Goal: Ask a question: Seek information or help from site administrators or community

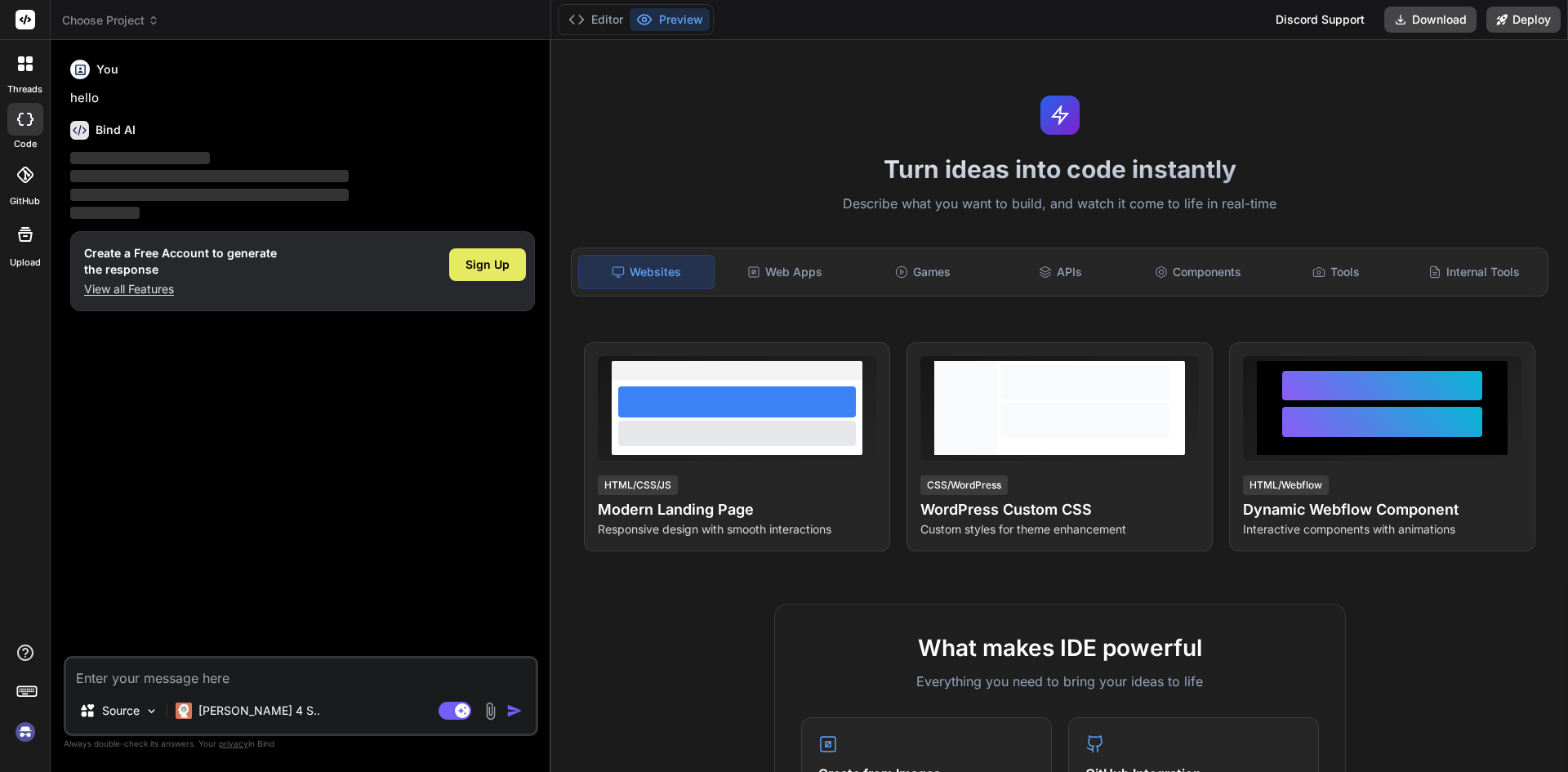
click at [485, 262] on span "Sign Up" at bounding box center [487, 265] width 44 height 17
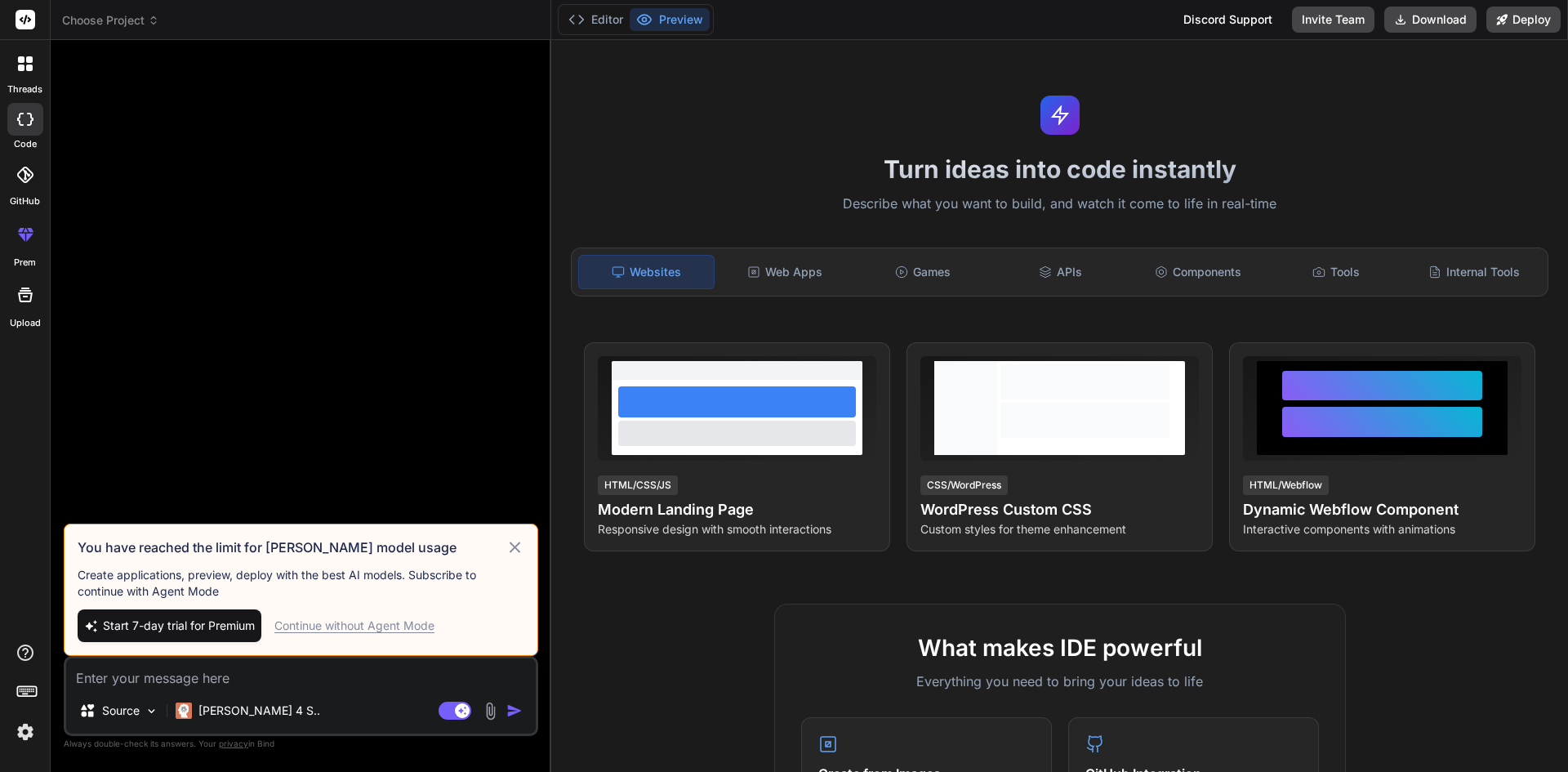
click at [118, 675] on textarea at bounding box center [301, 673] width 470 height 29
click at [169, 625] on span "Start 7-day trial for Premium" at bounding box center [178, 625] width 152 height 17
type textarea "x"
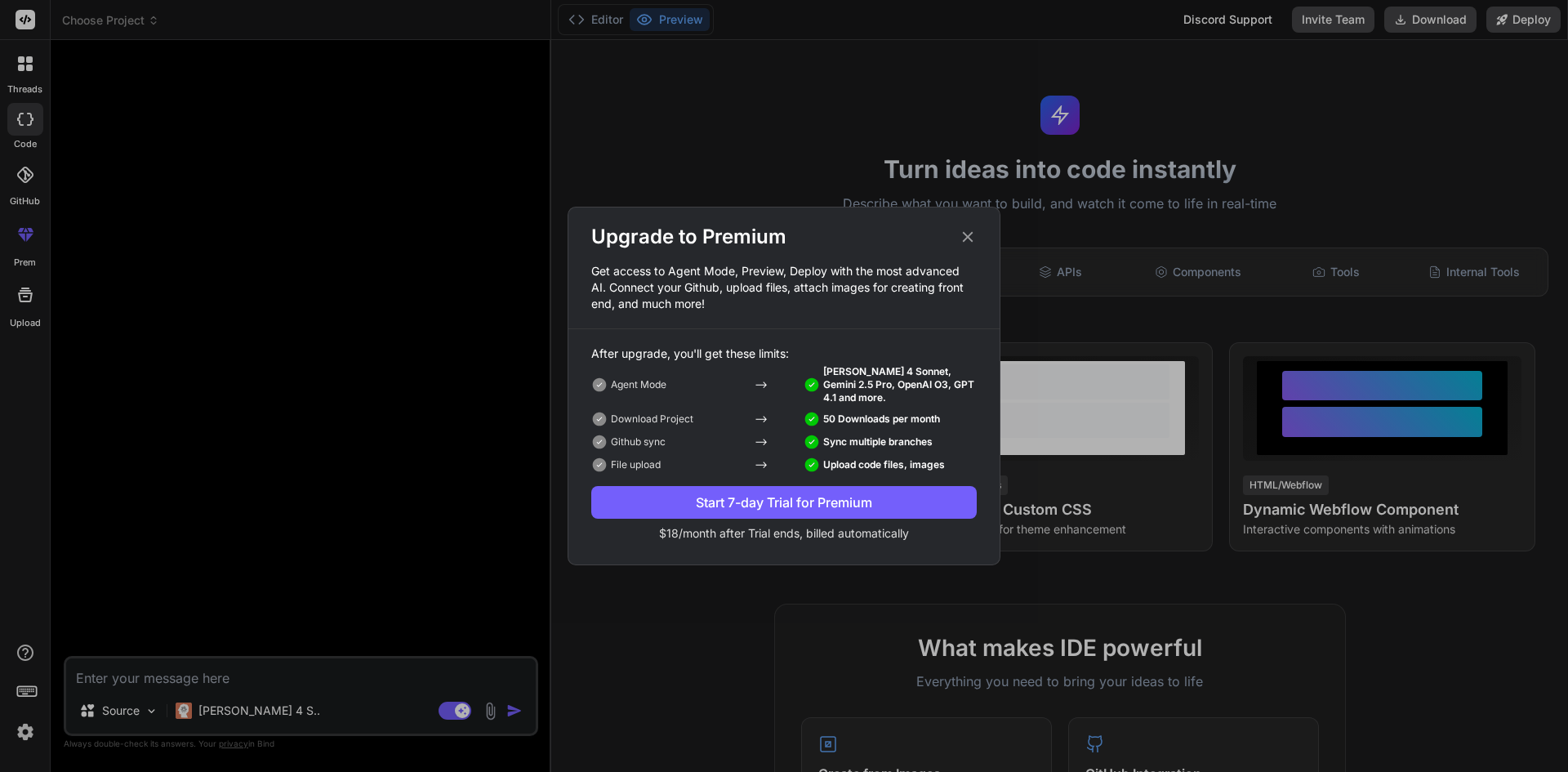
click at [208, 686] on div "Upgrade to Premium Get access to Agent Mode, Preview, Deploy with the most adva…" at bounding box center [784, 386] width 1568 height 772
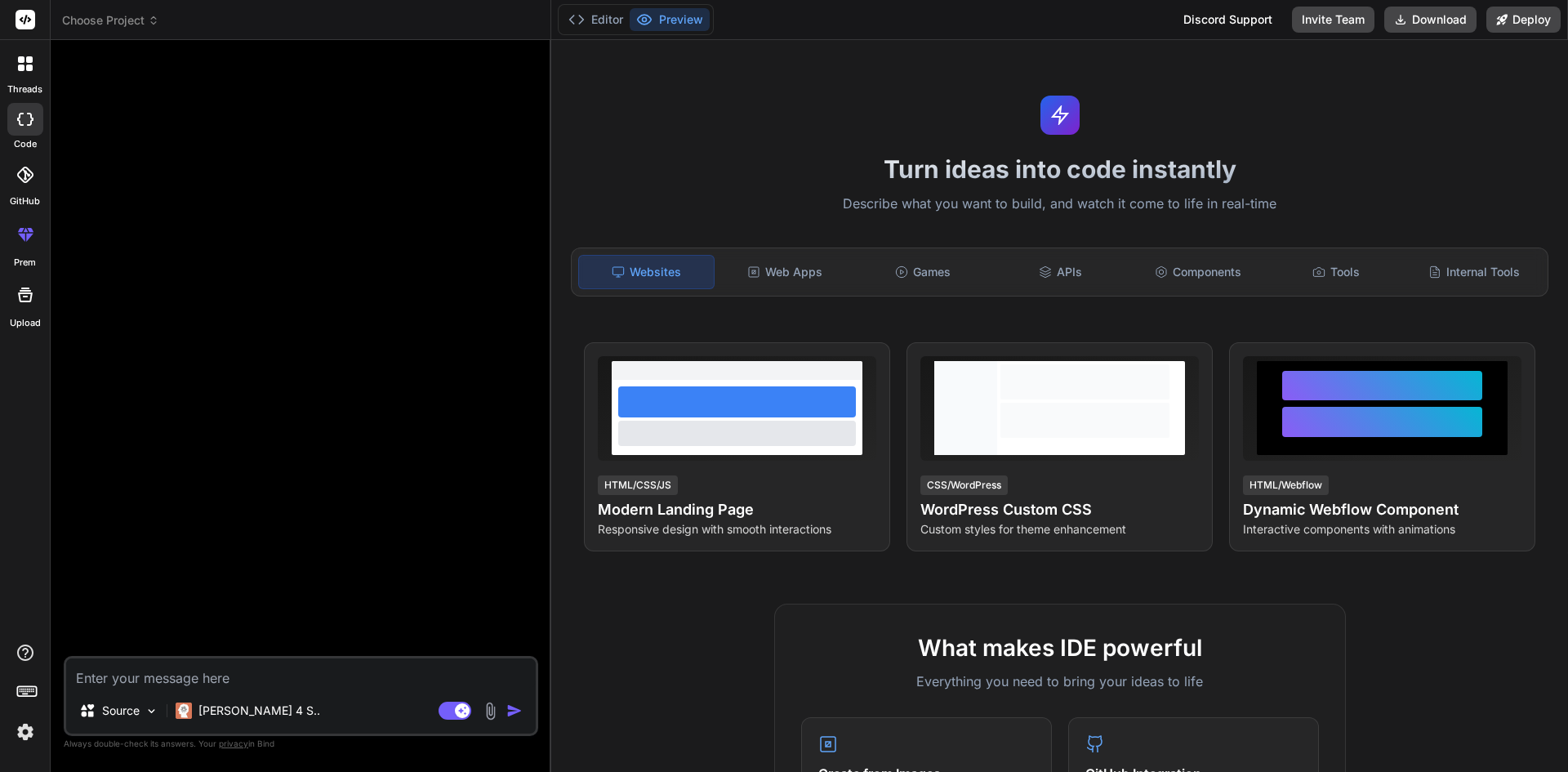
click at [220, 673] on textarea at bounding box center [301, 673] width 470 height 29
type textarea "i"
type textarea "x"
type textarea "i"
type textarea "x"
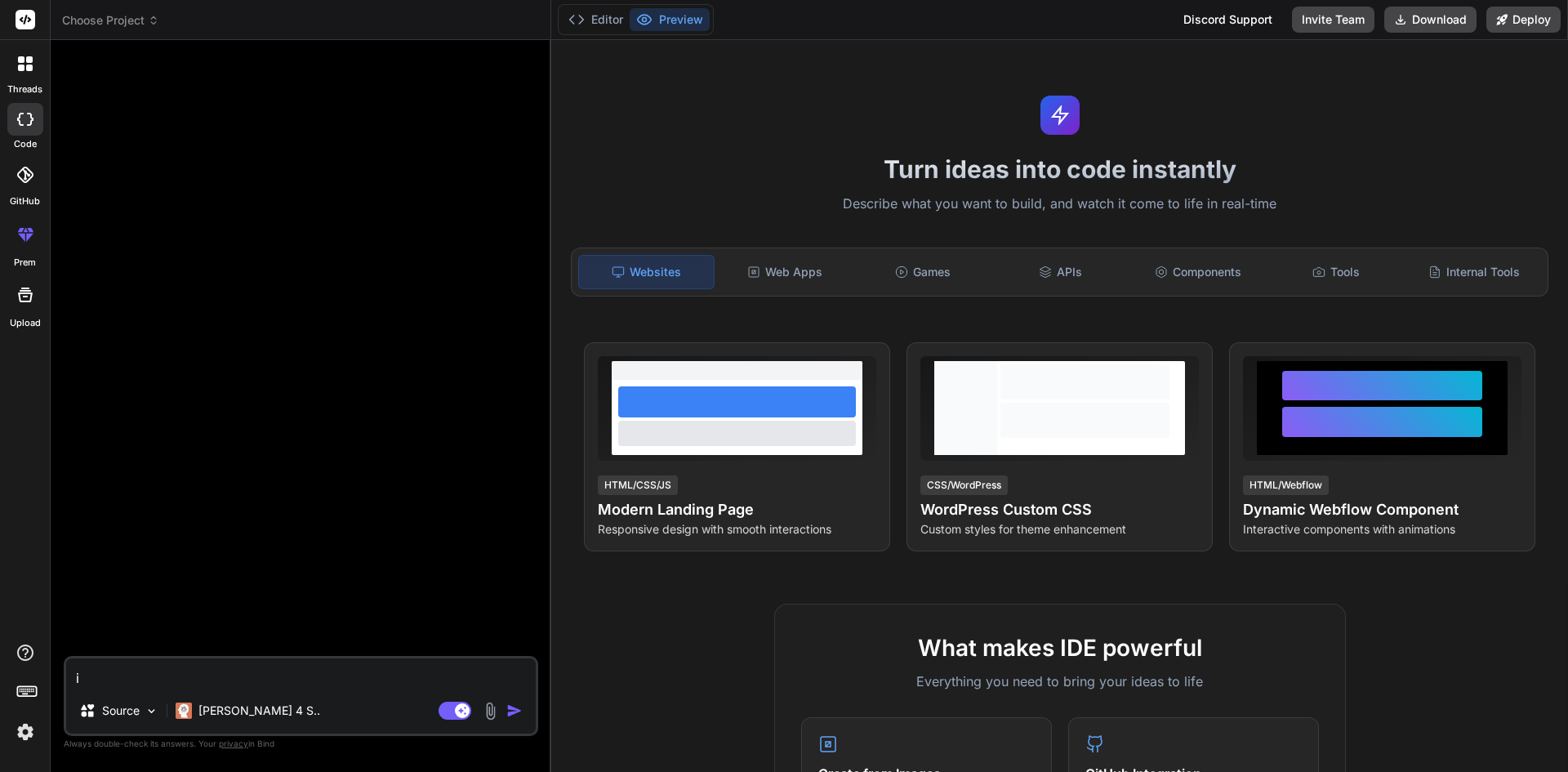
type textarea "i w"
type textarea "x"
type textarea "i wa"
type textarea "x"
type textarea "i wan"
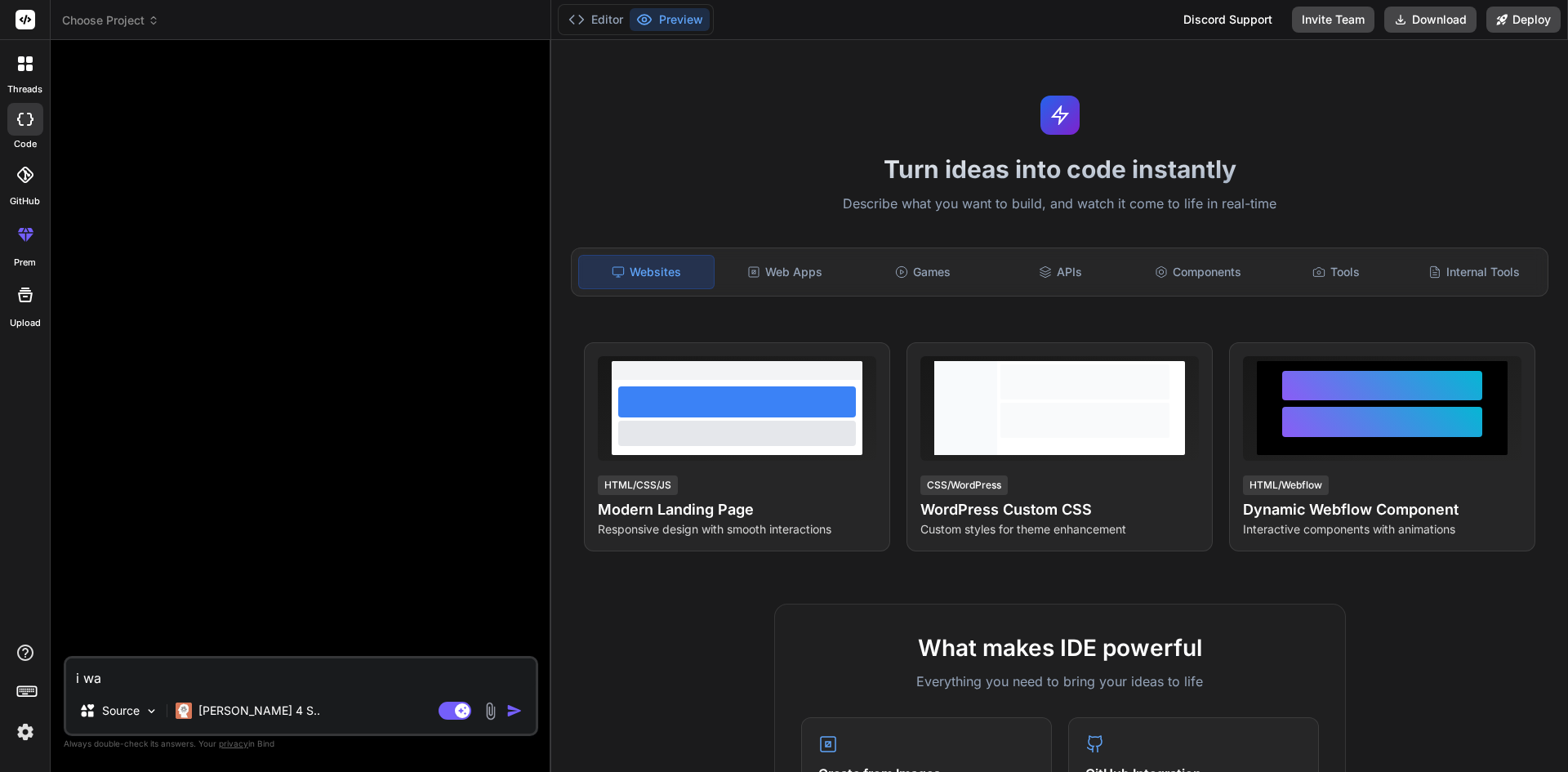
type textarea "x"
type textarea "i want"
type textarea "x"
type textarea "i want"
type textarea "x"
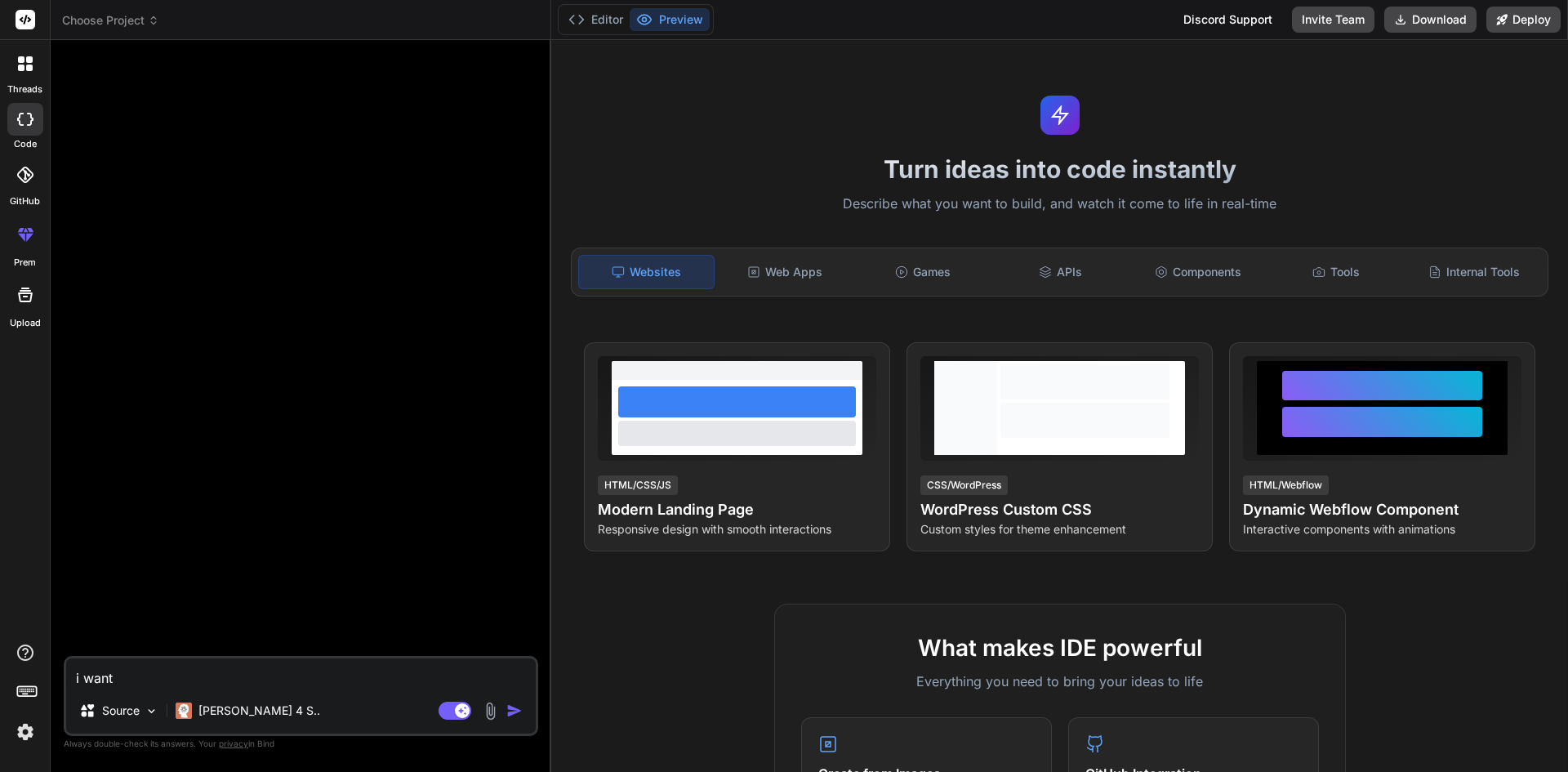
type textarea "i want t"
type textarea "x"
type textarea "i want to"
type textarea "x"
type textarea "i want to"
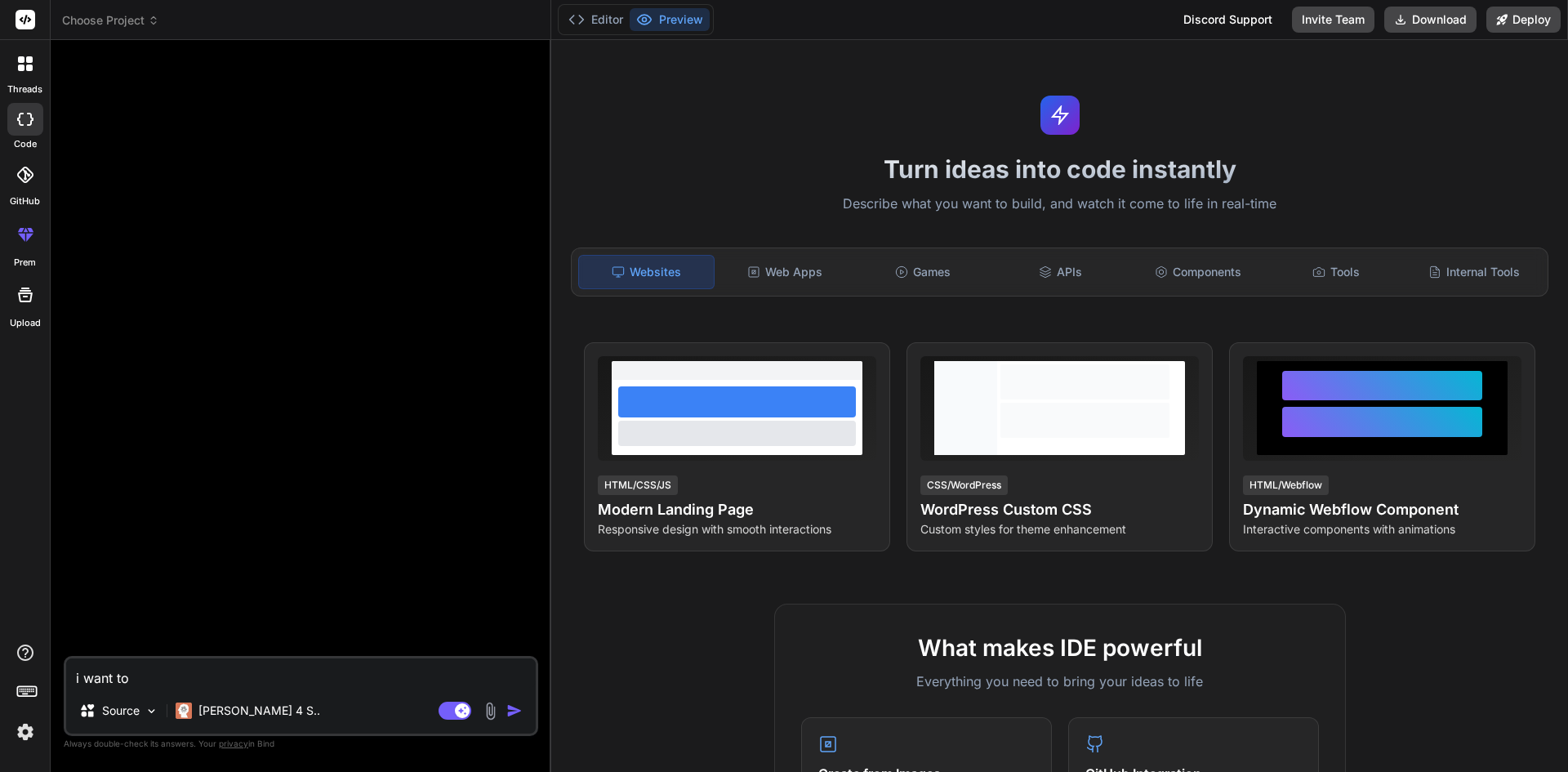
type textarea "x"
type textarea "i want to u"
type textarea "x"
type textarea "i want to us"
type textarea "x"
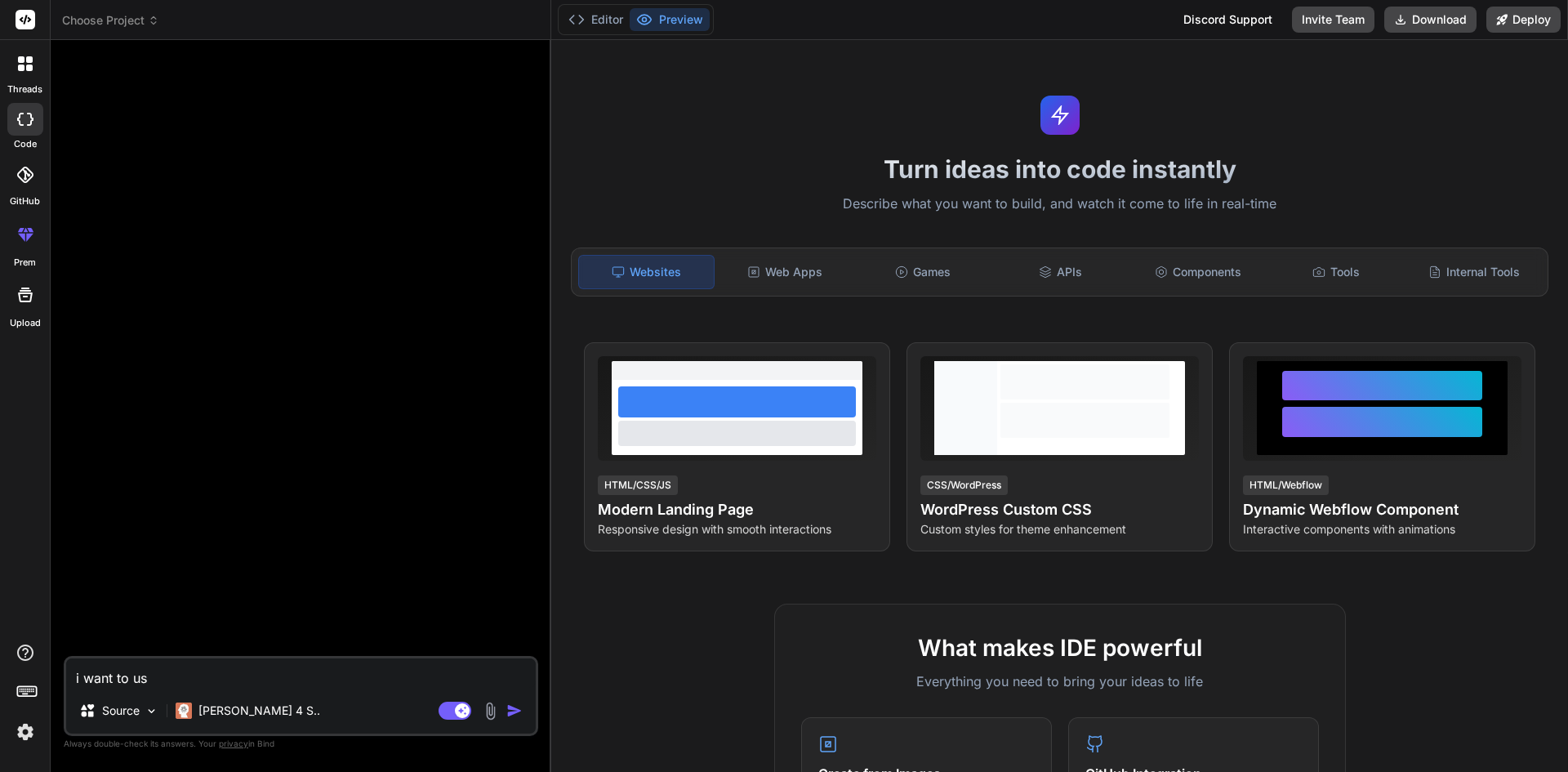
type textarea "i want to use"
type textarea "x"
type textarea "i want to use"
type textarea "x"
type textarea "i want to use b"
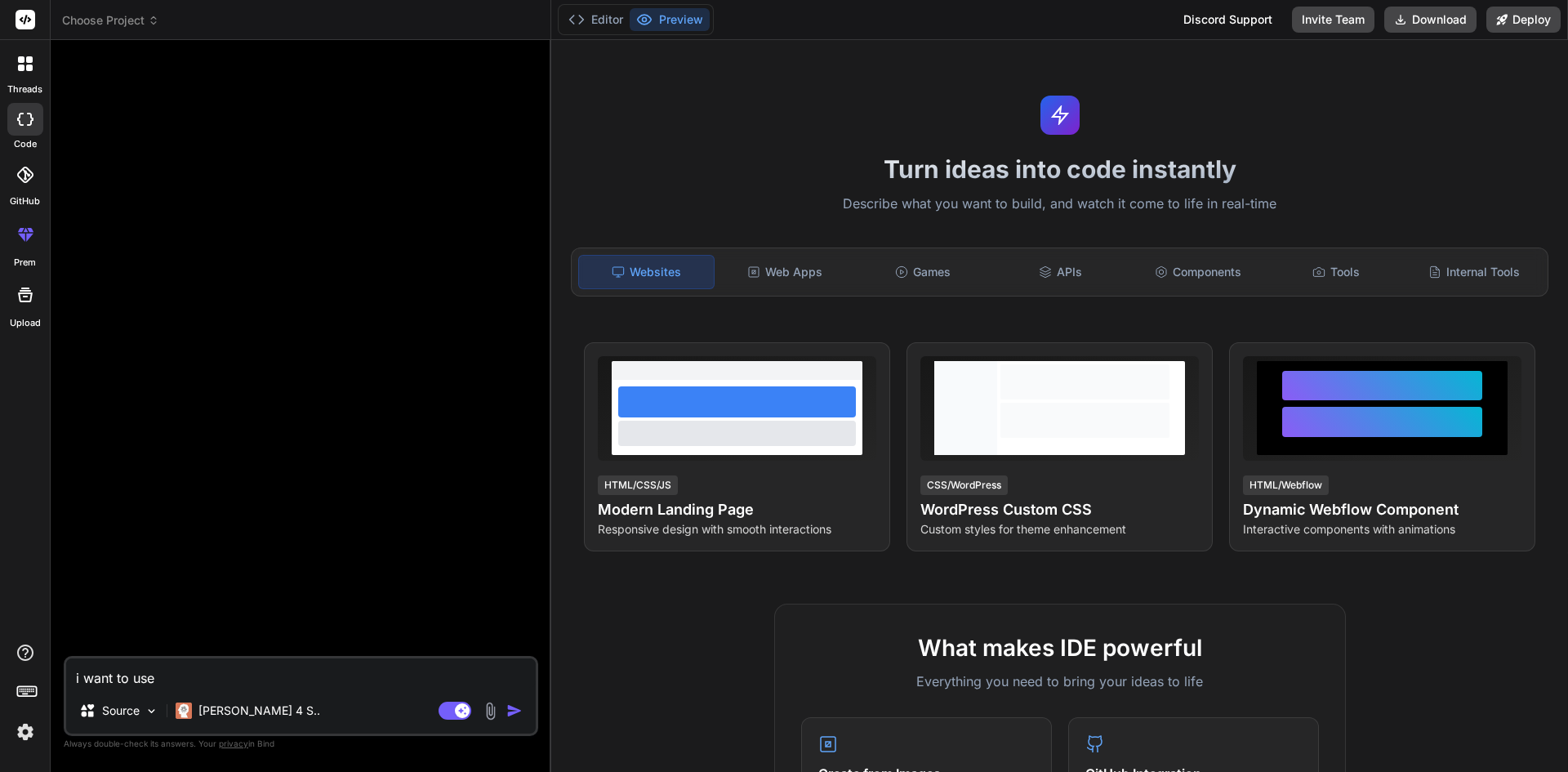
type textarea "x"
type textarea "i want to use bo"
type textarea "x"
type textarea "i want to use boo"
type textarea "x"
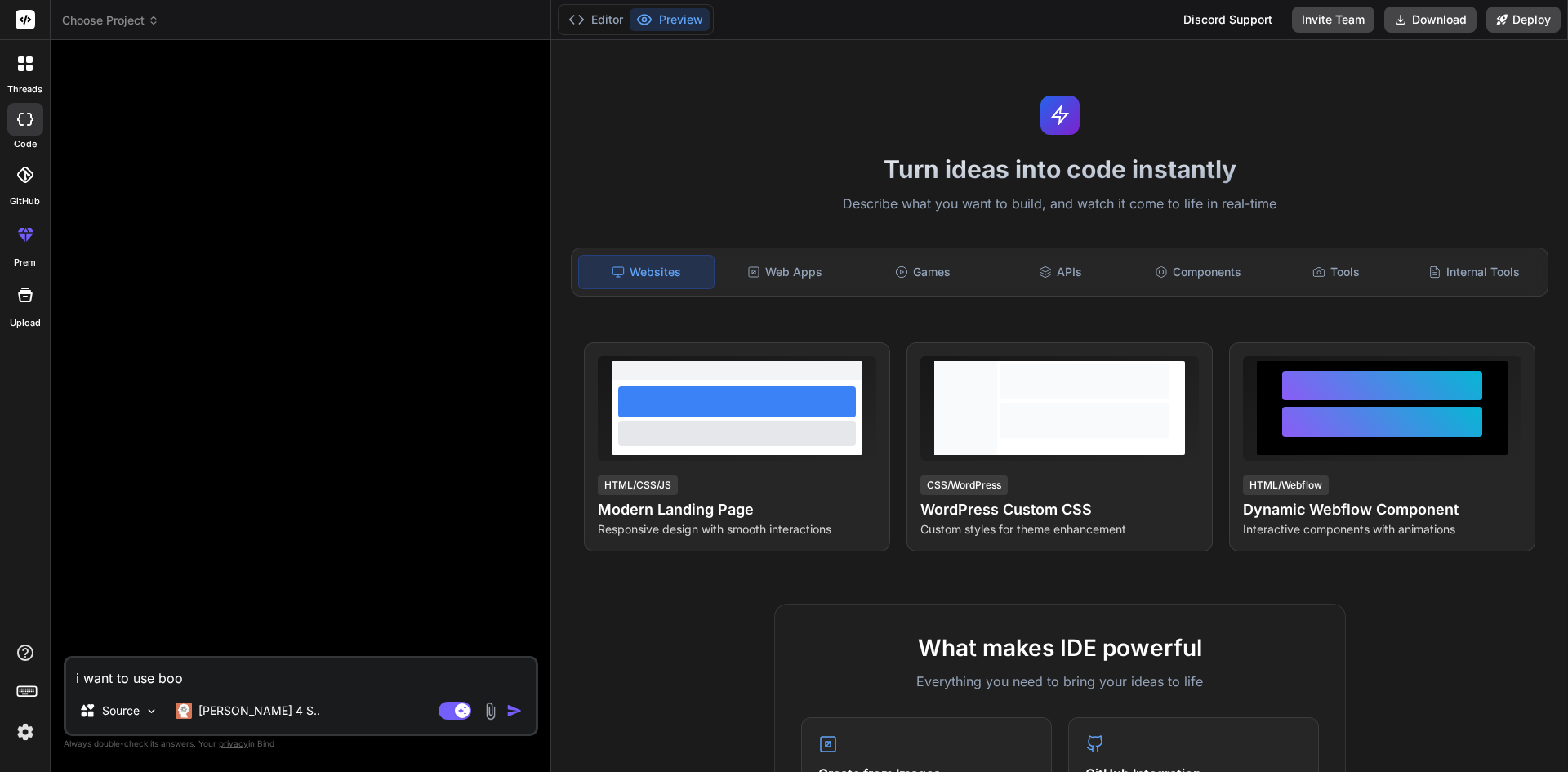
type textarea "i want to use boot"
type textarea "x"
type textarea "i want to use boots"
type textarea "x"
type textarea "i want to use bootst"
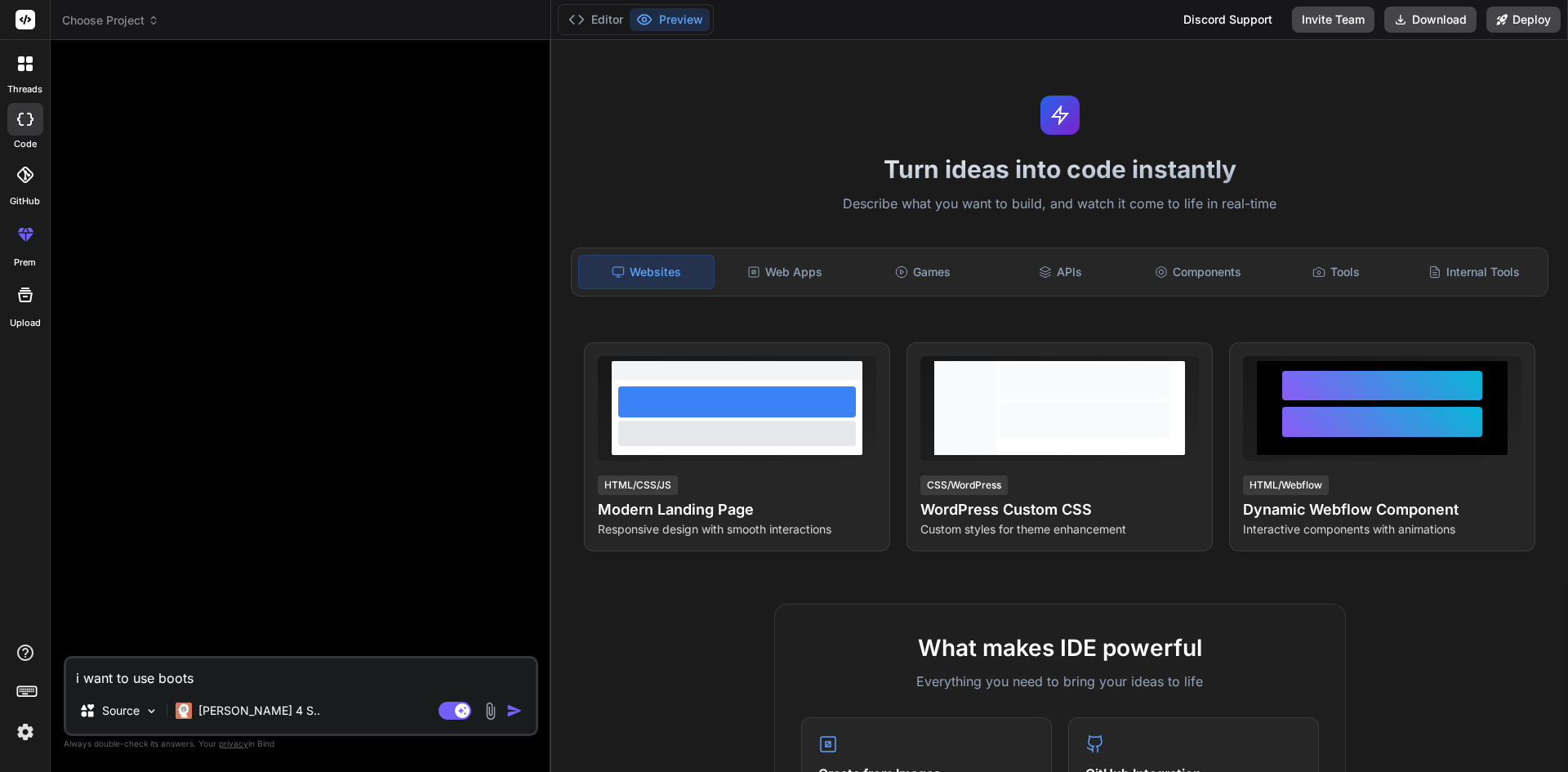
type textarea "x"
type textarea "i want to use bootstr"
type textarea "x"
type textarea "i want to use bootstra"
type textarea "x"
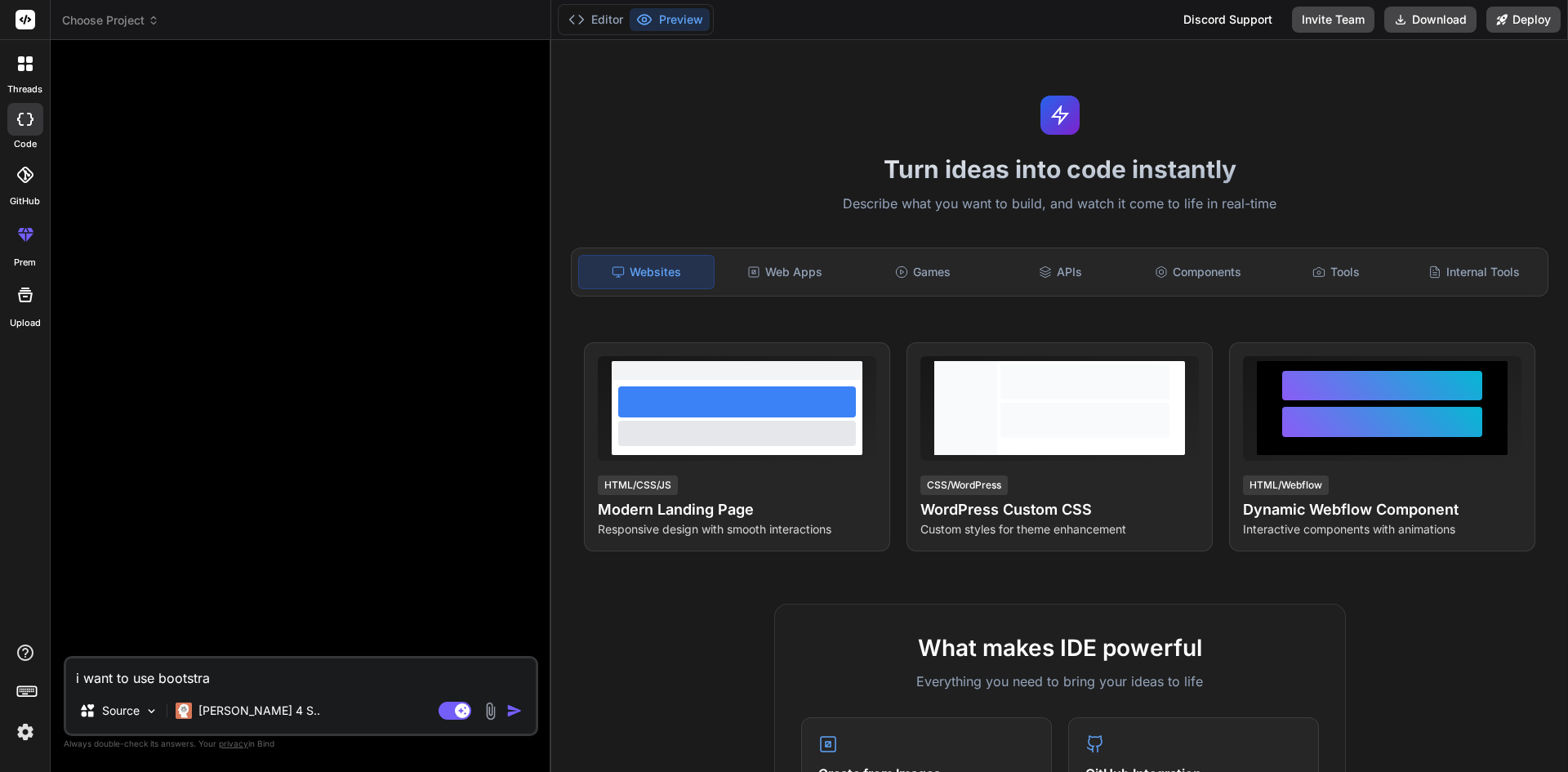
type textarea "i want to use bootstrap"
type textarea "x"
type textarea "i want to use bootstrap"
type textarea "x"
type textarea "i want to use bootstrap f"
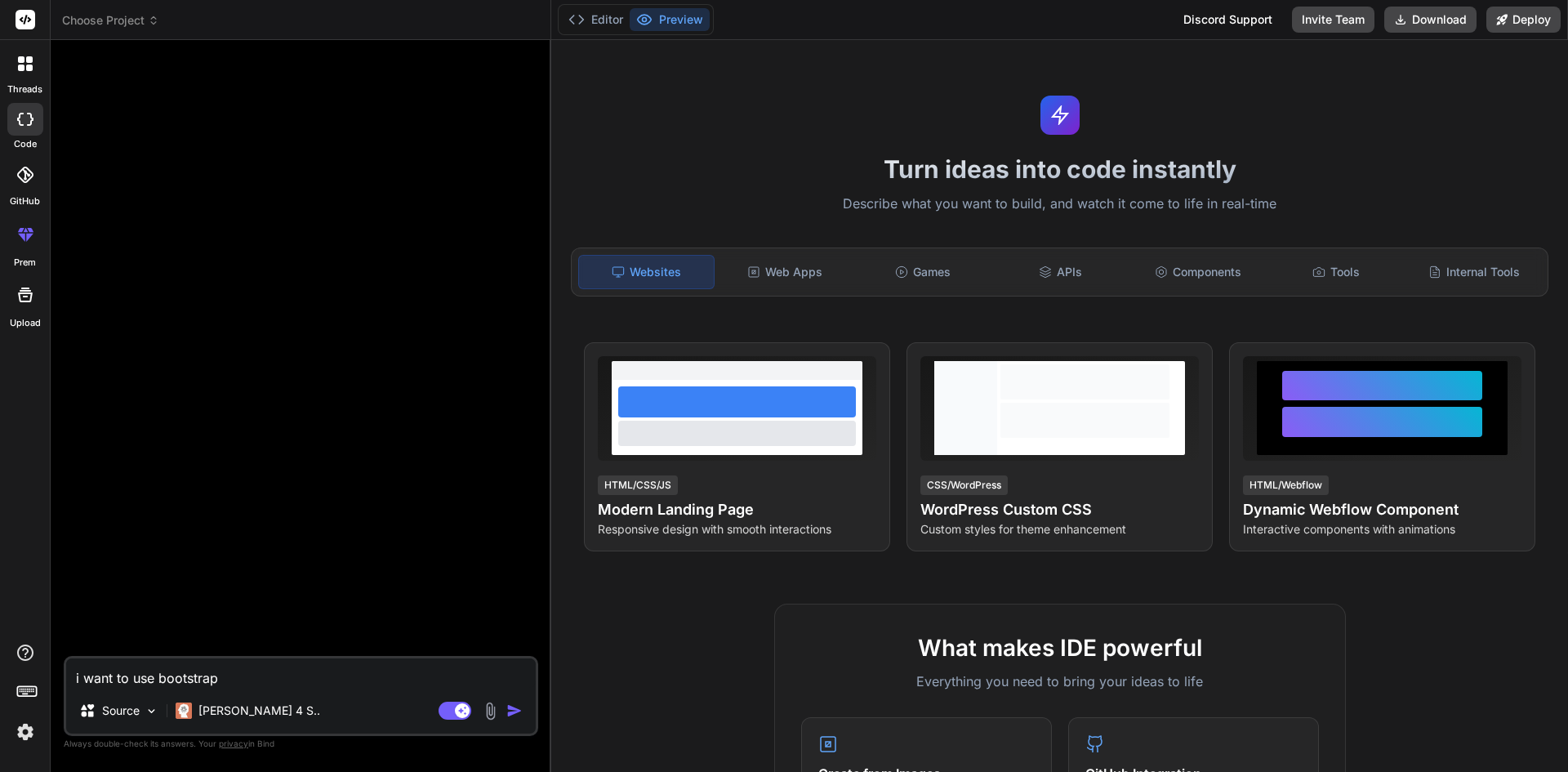
type textarea "x"
type textarea "i want to use bootstrap fr"
type textarea "x"
type textarea "i want to use bootstrap fre"
type textarea "x"
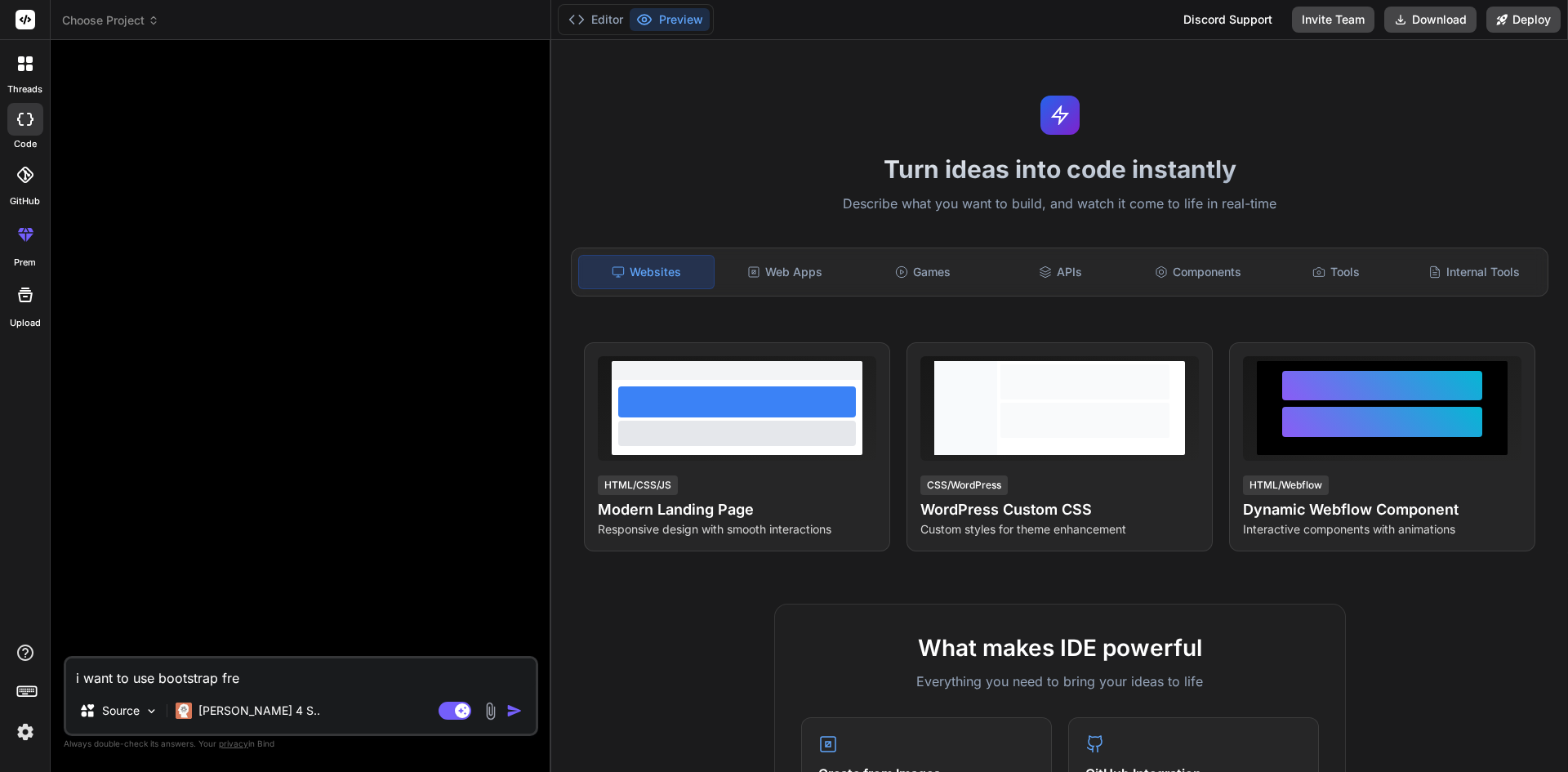
type textarea "i want to use bootstrap free"
type textarea "x"
type textarea "i want to use bootstrap free"
type textarea "x"
type textarea "i want to use bootstrap free e"
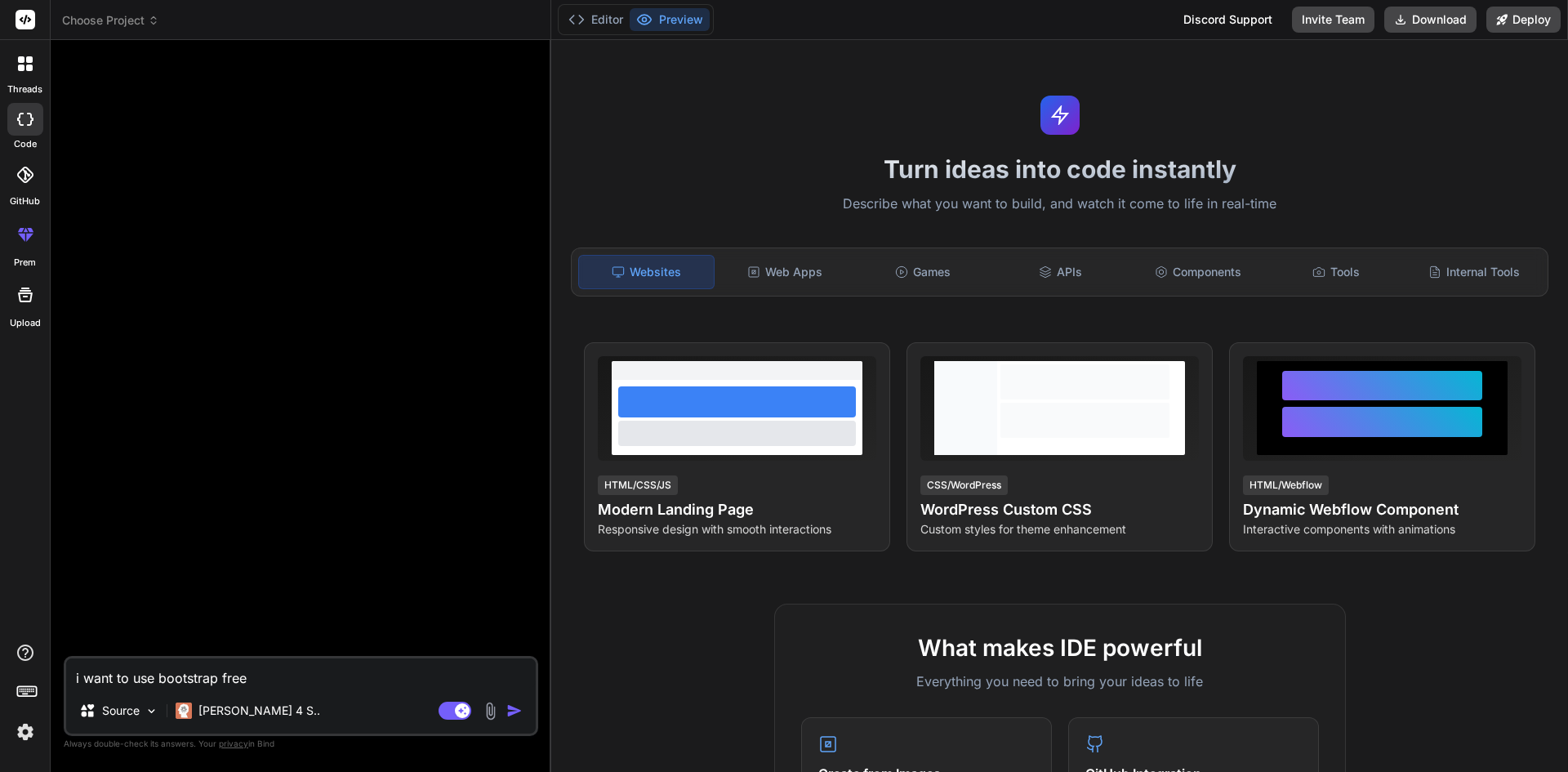
type textarea "x"
type textarea "i want to use bootstrap free ec"
type textarea "x"
type textarea "i want to use bootstrap free ecc"
type textarea "x"
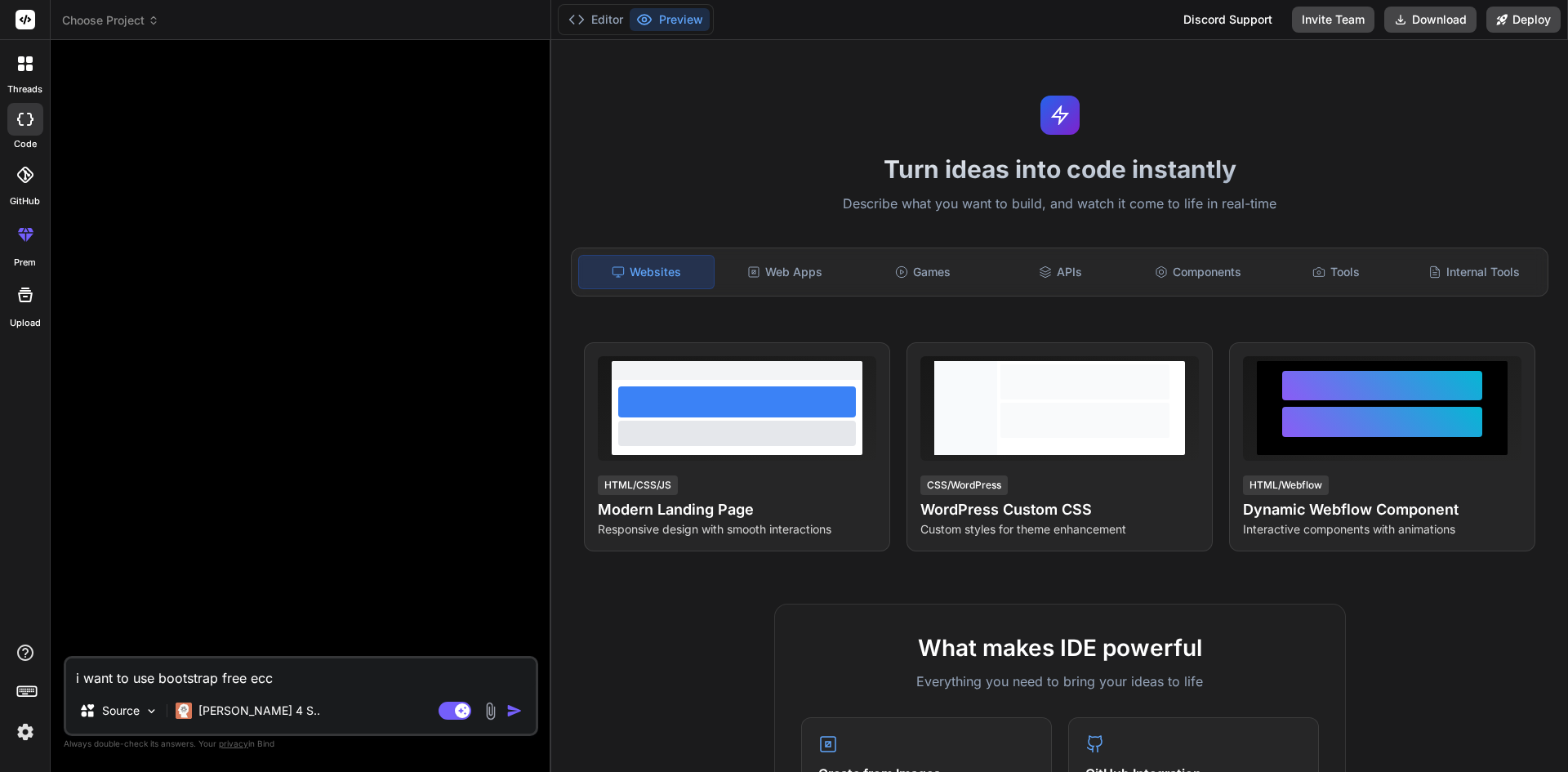
type textarea "i want to use bootstrap free ec"
type textarea "x"
type textarea "i want to use bootstrap free eco"
type textarea "x"
type textarea "i want to use bootstrap free ecom"
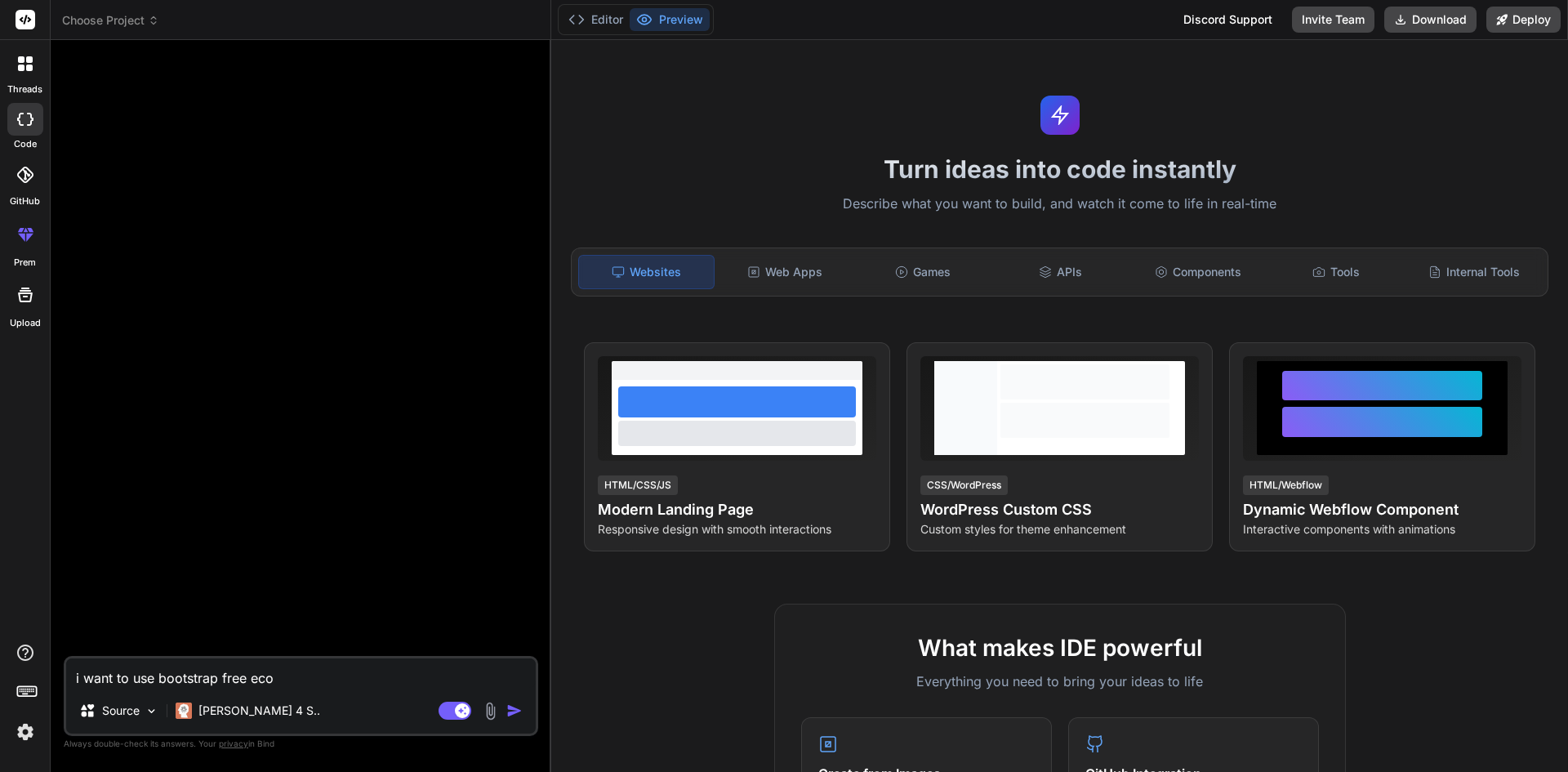
type textarea "x"
type textarea "i want to use bootstrap free ecomm"
type textarea "x"
type textarea "i want to use bootstrap free ecomme"
type textarea "x"
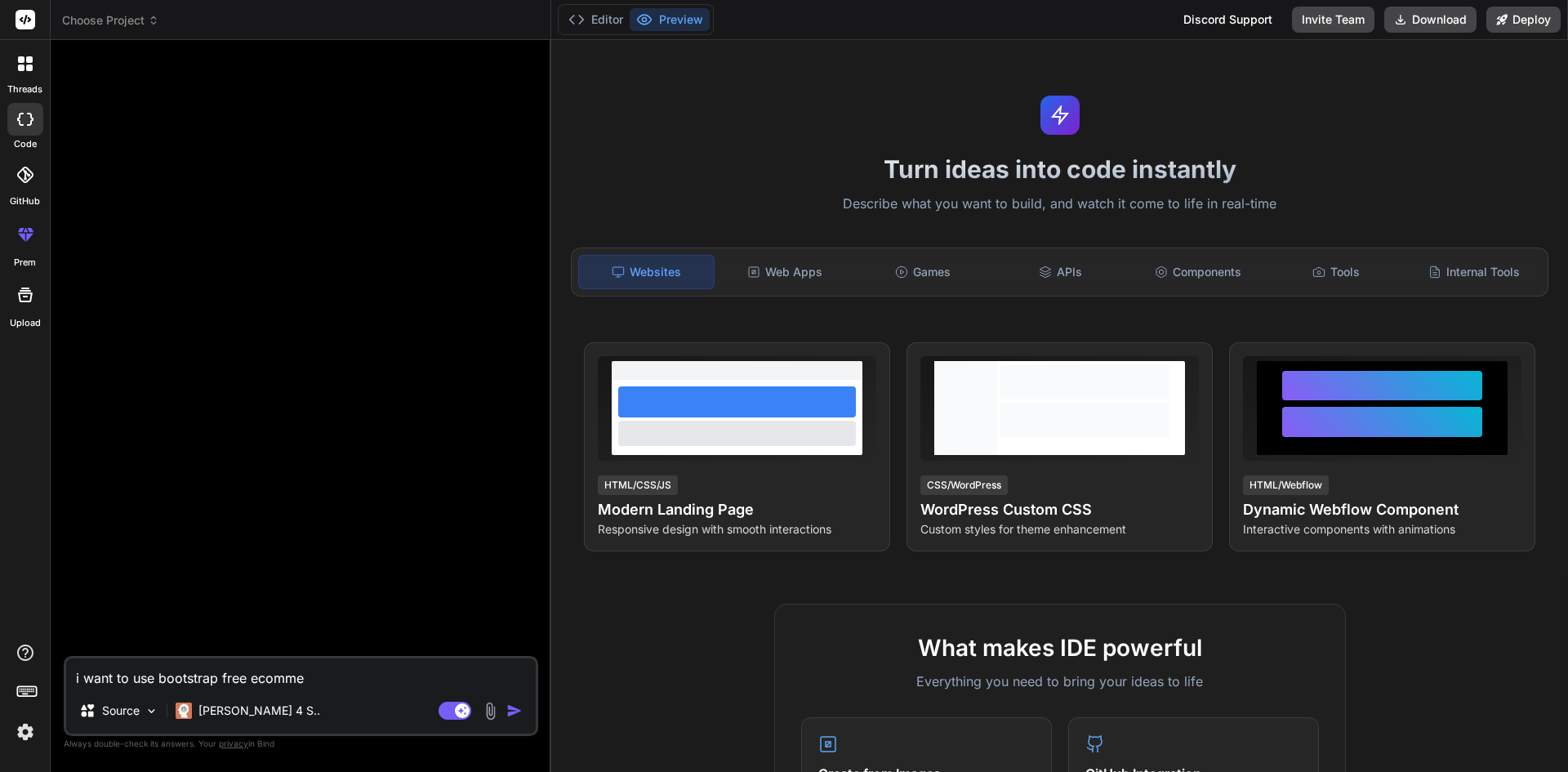
type textarea "i want to use bootstrap free ecommer"
type textarea "x"
type textarea "i want to use bootstrap free ecommerc"
type textarea "x"
type textarea "i want to use bootstrap free ecommerce"
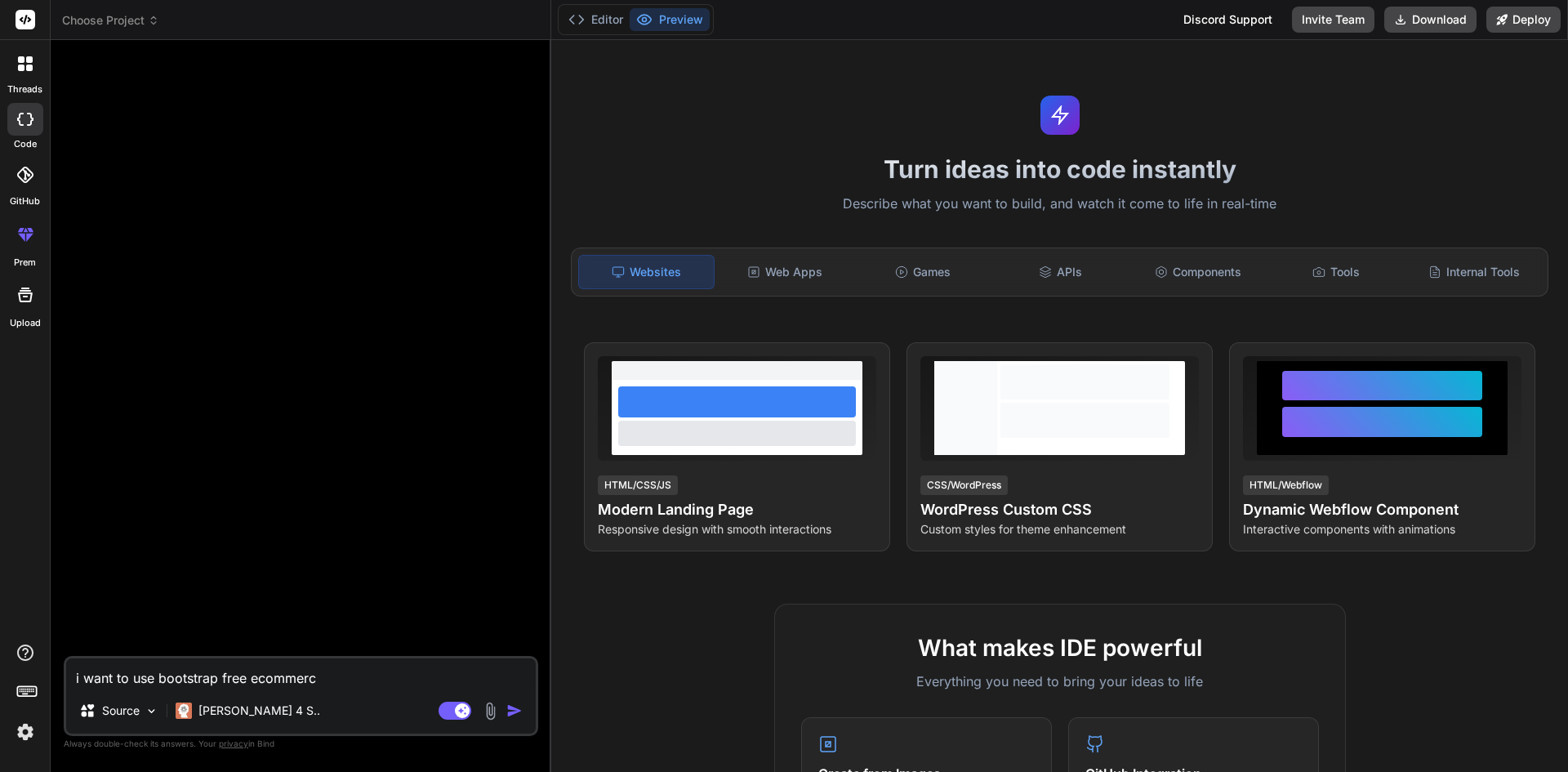
type textarea "x"
type textarea "i want to use bootstrap free ecommerce"
type textarea "x"
type textarea "i want to use bootstrap free ecommerce t"
type textarea "x"
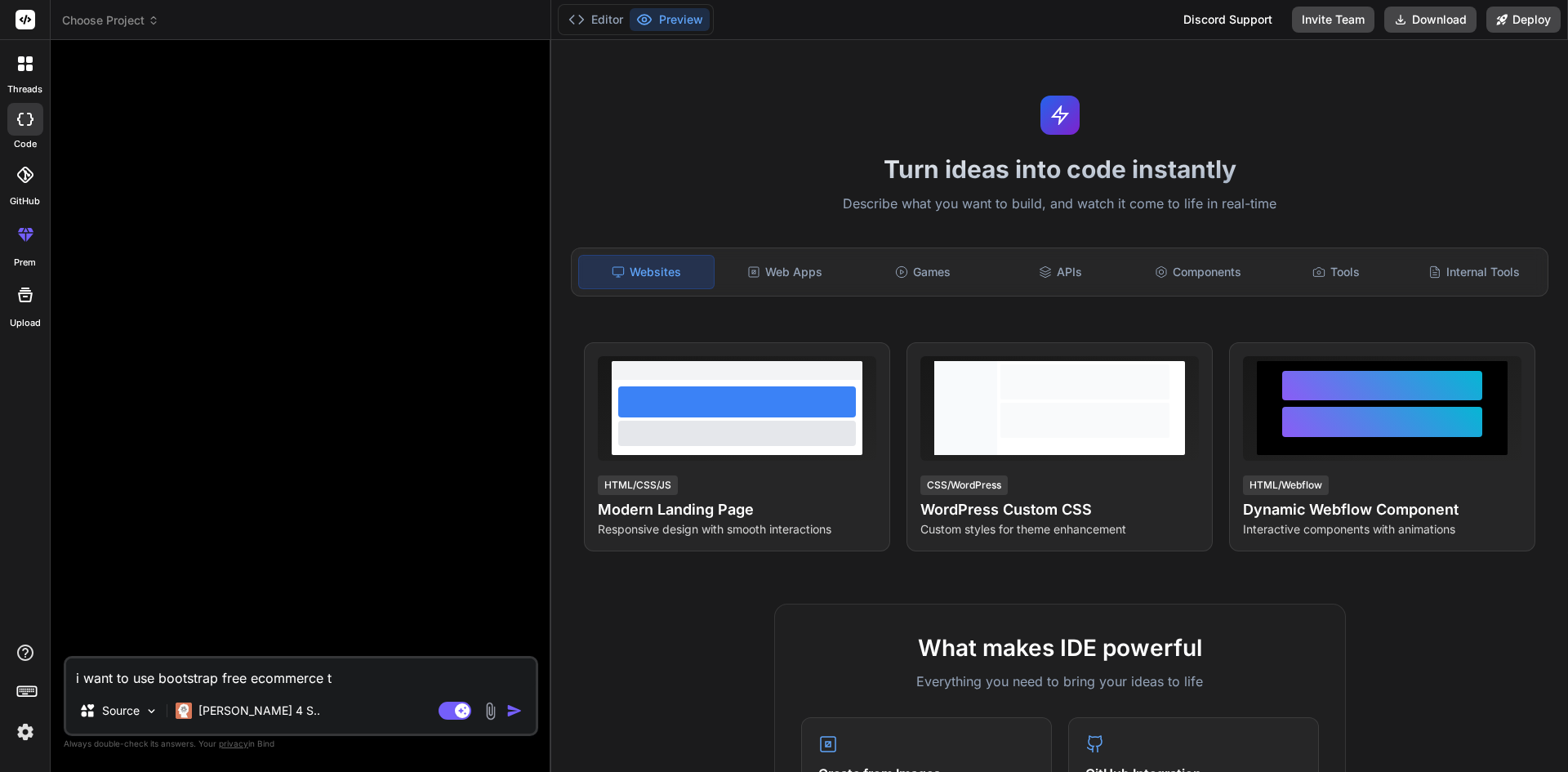
type textarea "i want to use bootstrap free ecommerce te"
type textarea "x"
type textarea "i want to use bootstrap free ecommerce tem"
type textarea "x"
type textarea "i want to use bootstrap free ecommerce temp"
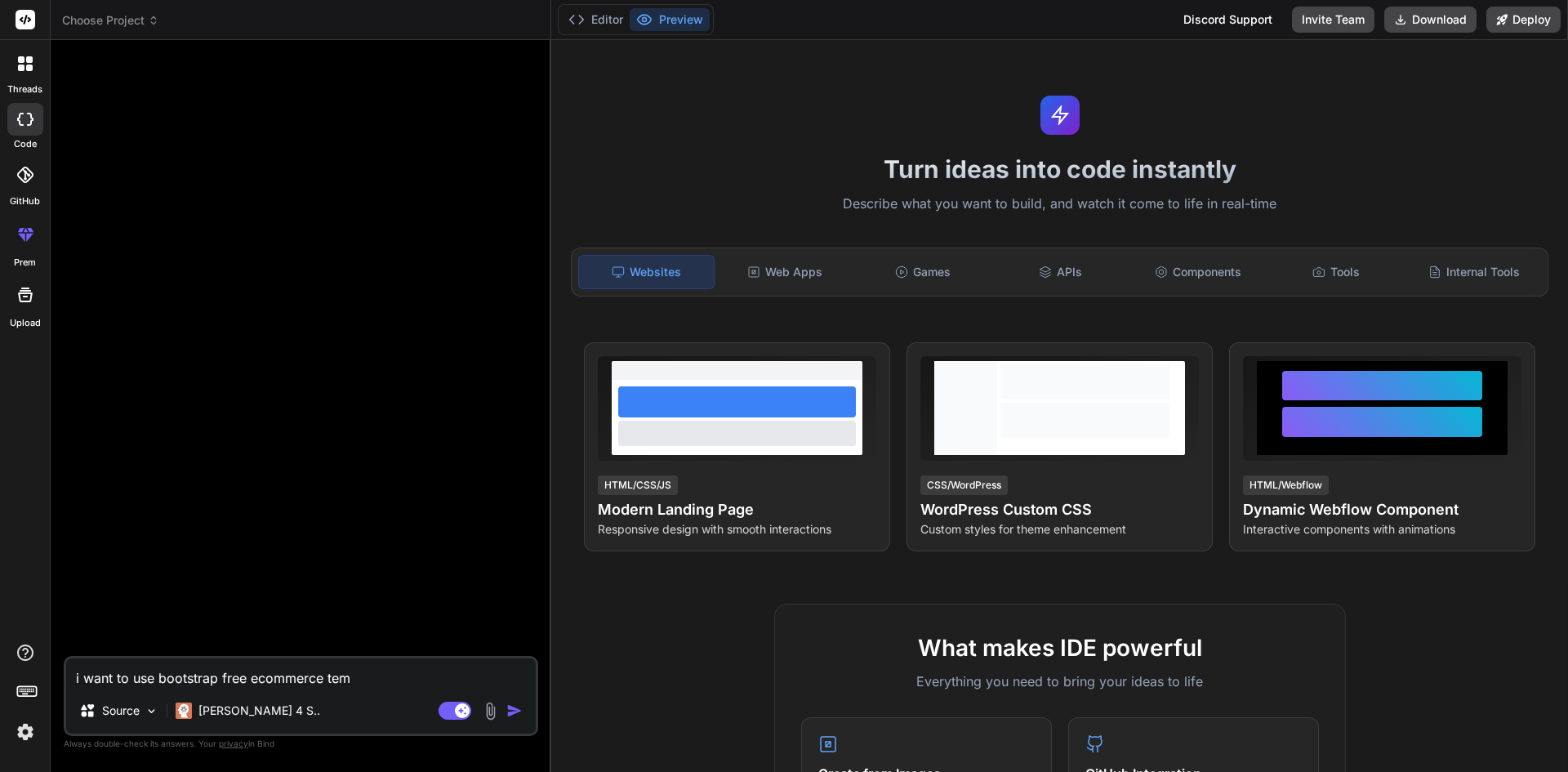
type textarea "x"
type textarea "i want to use bootstrap free ecommerce templ"
type textarea "x"
type textarea "i want to use bootstrap free ecommerce templa"
type textarea "x"
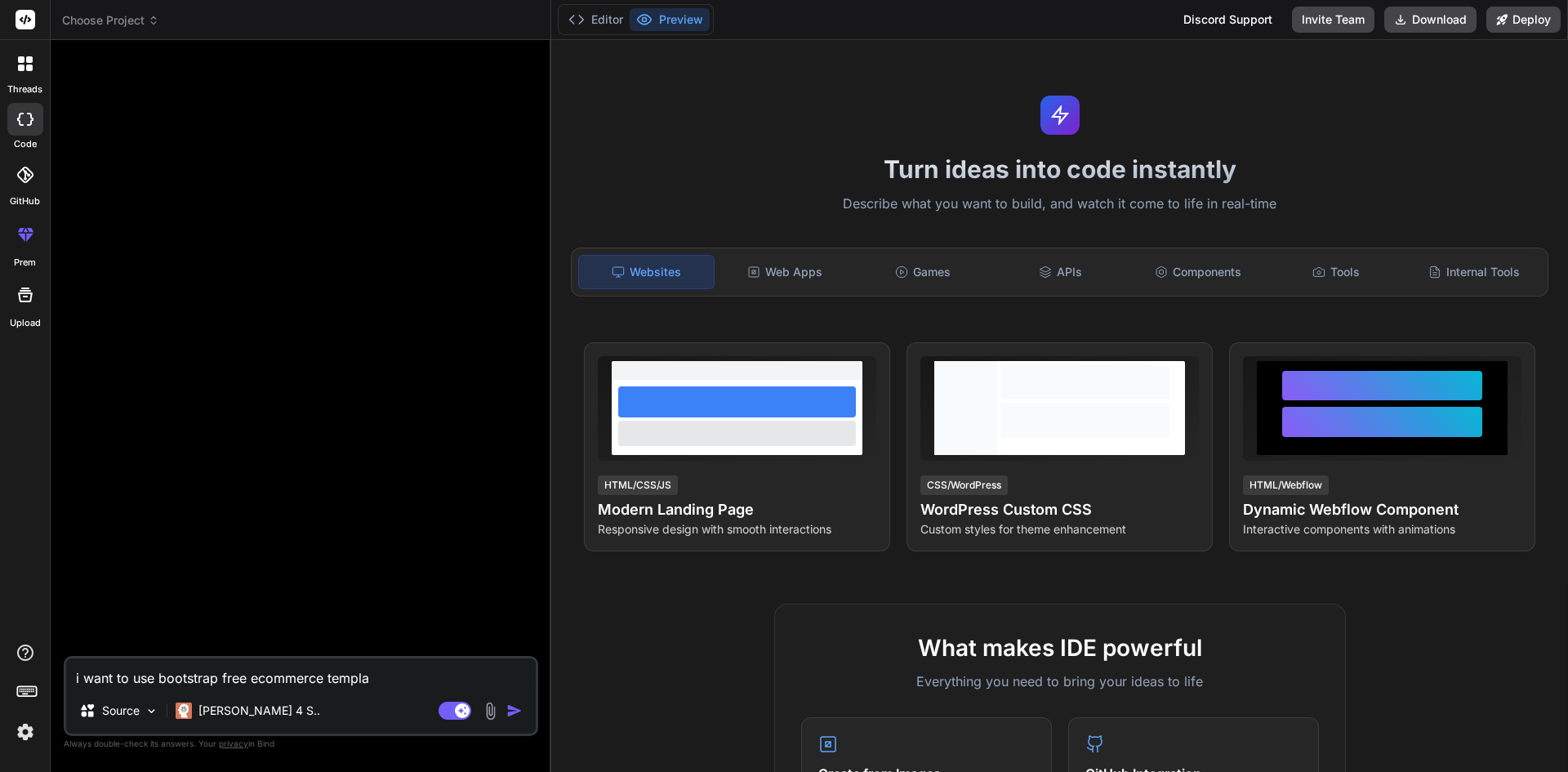
type textarea "i want to use bootstrap free ecommerce templat"
type textarea "x"
type textarea "i want to use bootstrap free ecommerce template"
type textarea "x"
type textarea "i want to use bootstrap free ecommerce template"
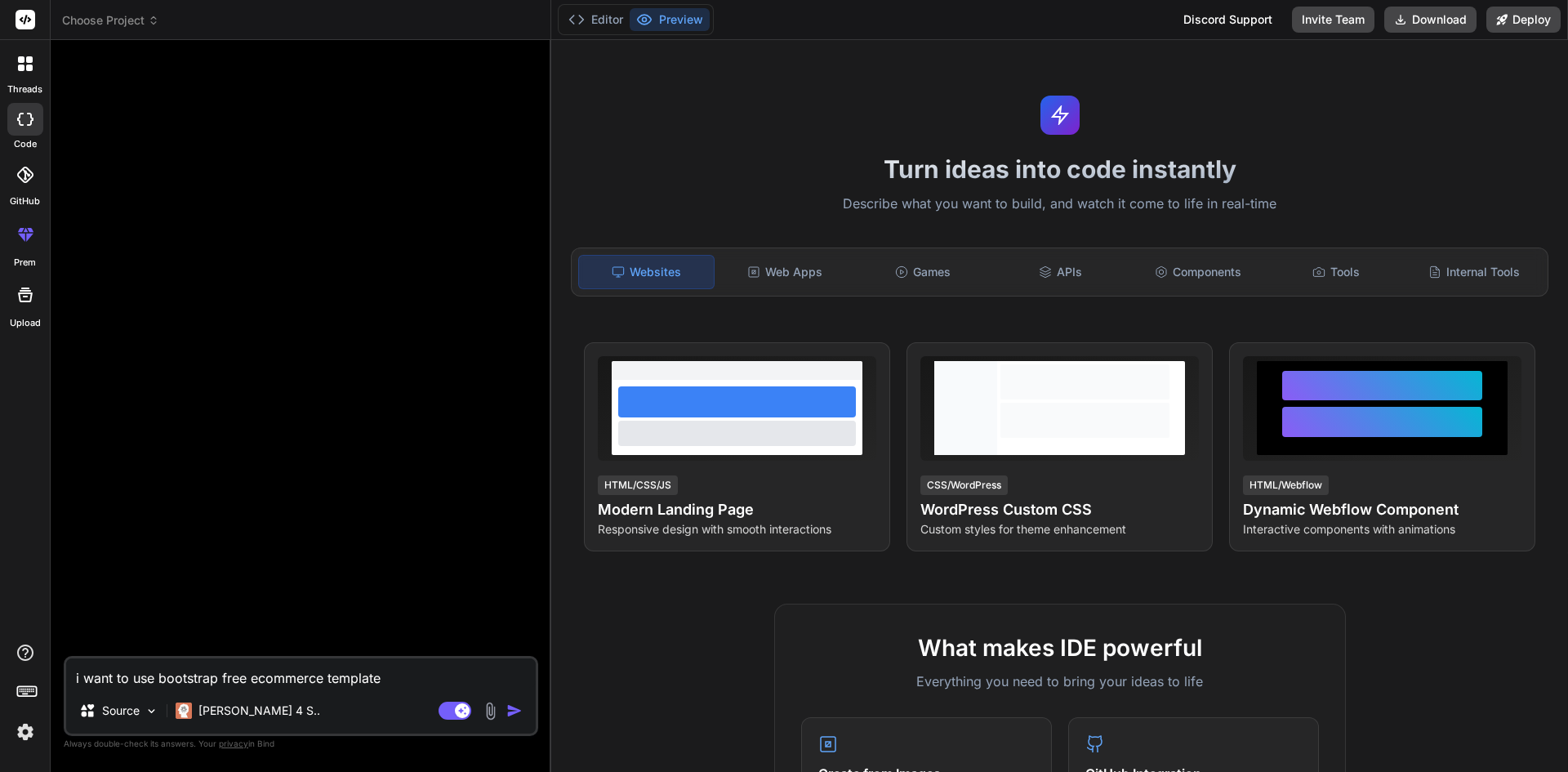
type textarea "x"
type textarea "i want to use bootstrap free ecommerce template"
type textarea "x"
type textarea "i want to use bootstrap free ecommerce template h"
type textarea "x"
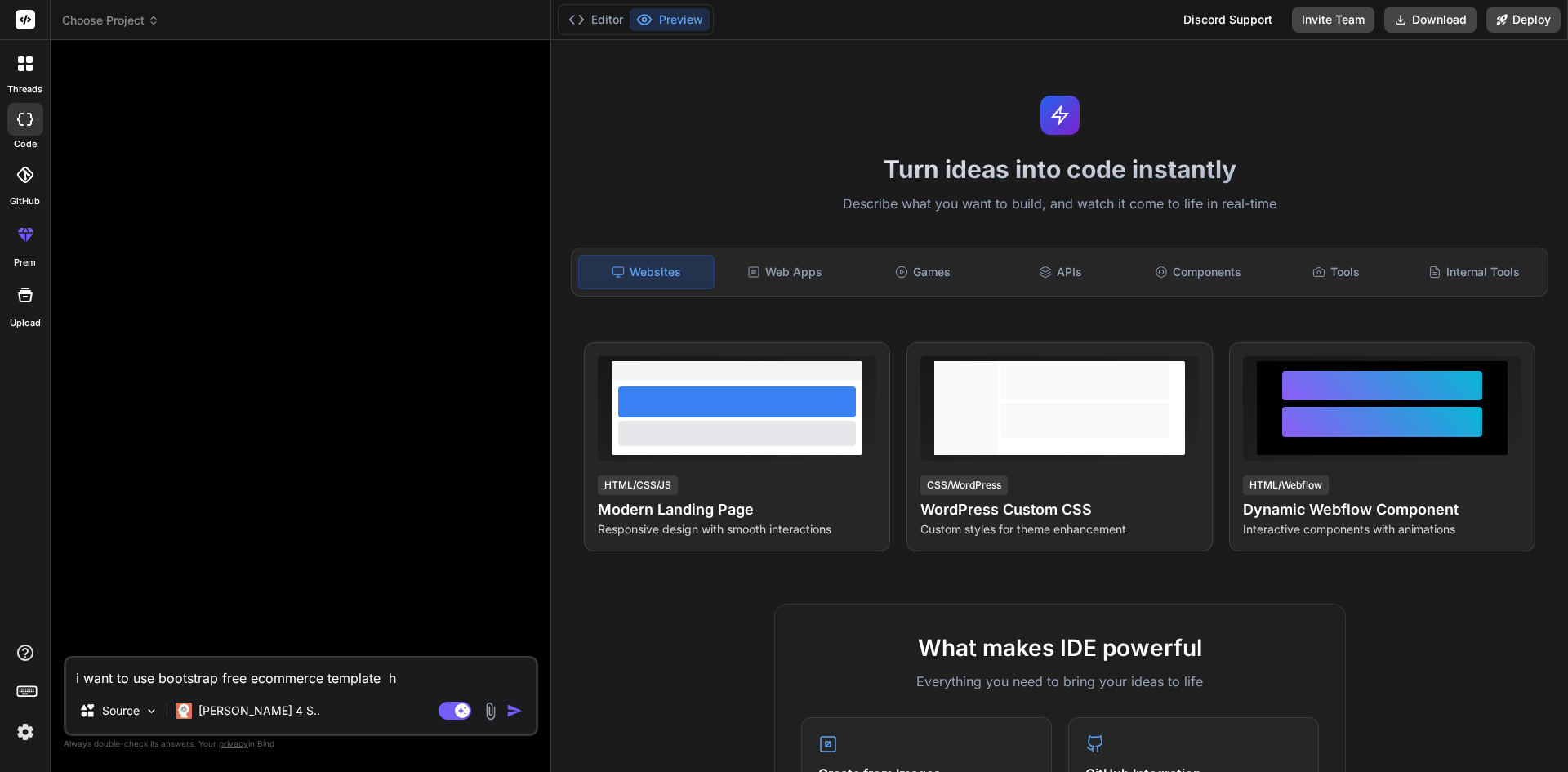
type textarea "i want to use bootstrap free ecommerce template ho"
type textarea "x"
type textarea "i want to use bootstrap free ecommerce template how"
type textarea "x"
type textarea "i want to use bootstrap free ecommerce template how"
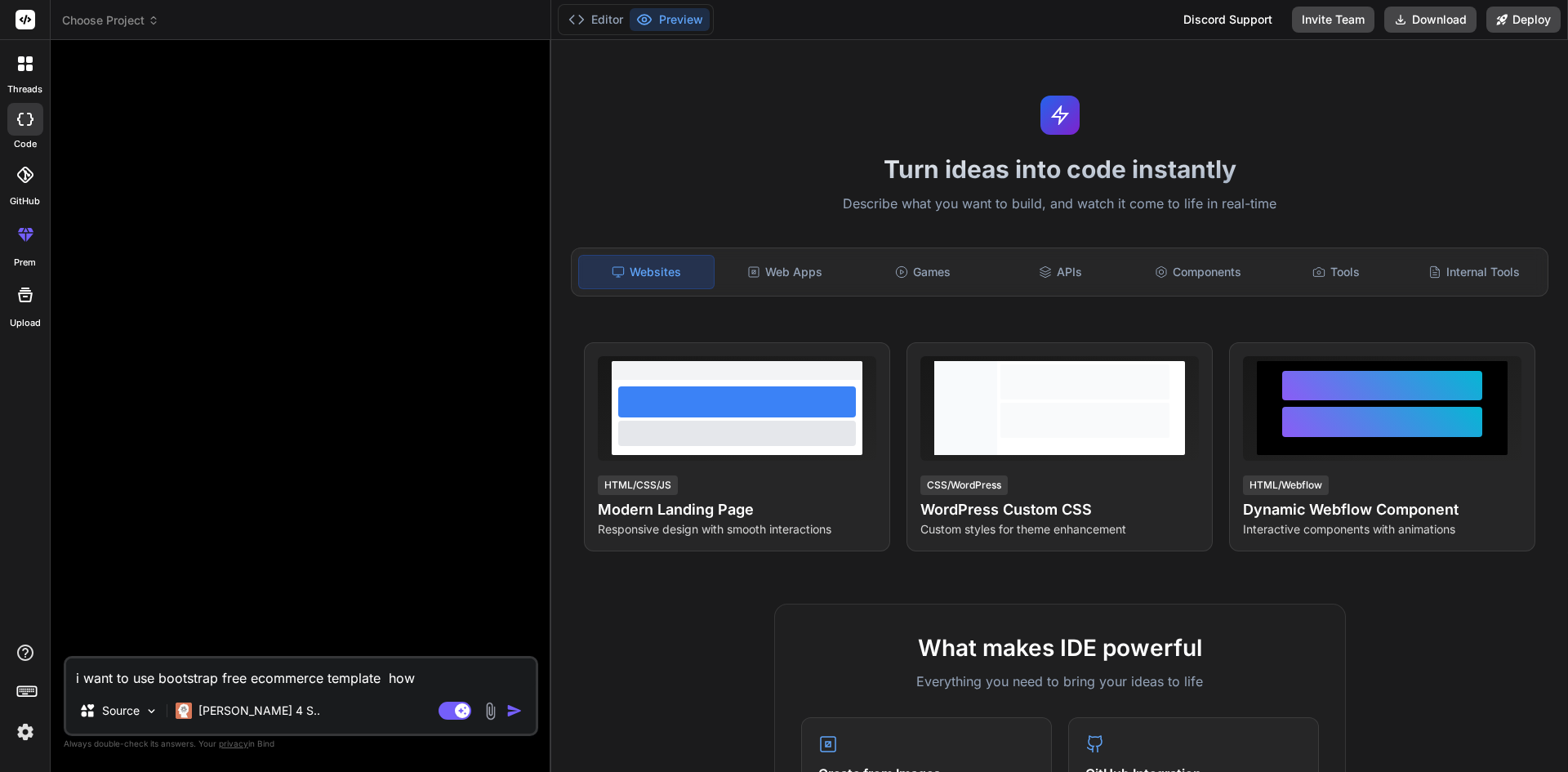
type textarea "x"
type textarea "i want to use bootstrap free ecommerce template how g"
type textarea "x"
type textarea "i want to use bootstrap free ecommerce template how ge"
type textarea "x"
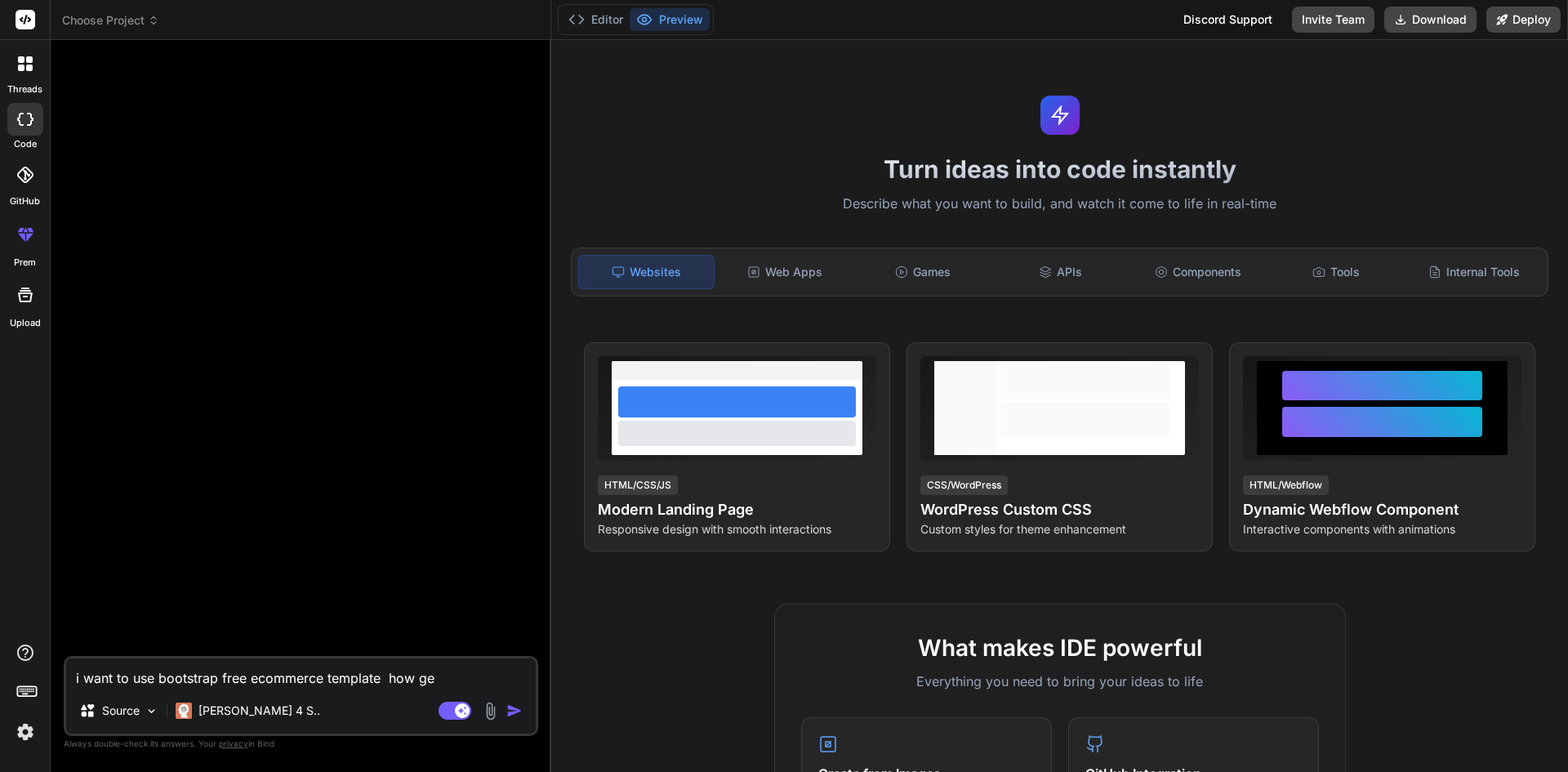
type textarea "i want to use bootstrap free ecommerce template how get"
type textarea "x"
type textarea "i want to use bootstrap free ecommerce template how get"
type textarea "x"
type textarea "i want to use bootstrap free ecommerce template how get t"
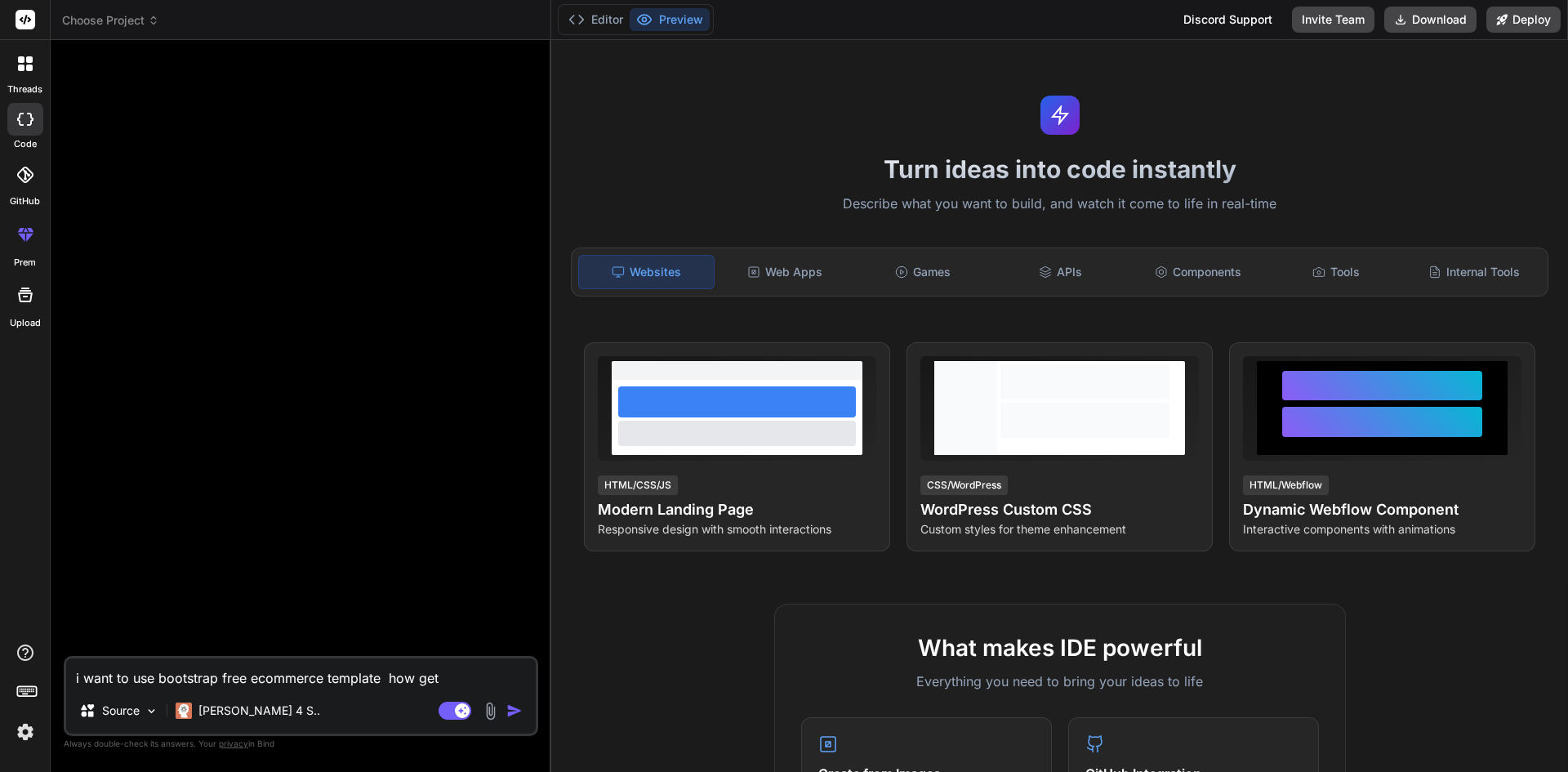
type textarea "x"
type textarea "i want to use bootstrap free ecommerce template how get th"
type textarea "x"
type textarea "i want to use bootstrap free ecommerce template how get the"
type textarea "x"
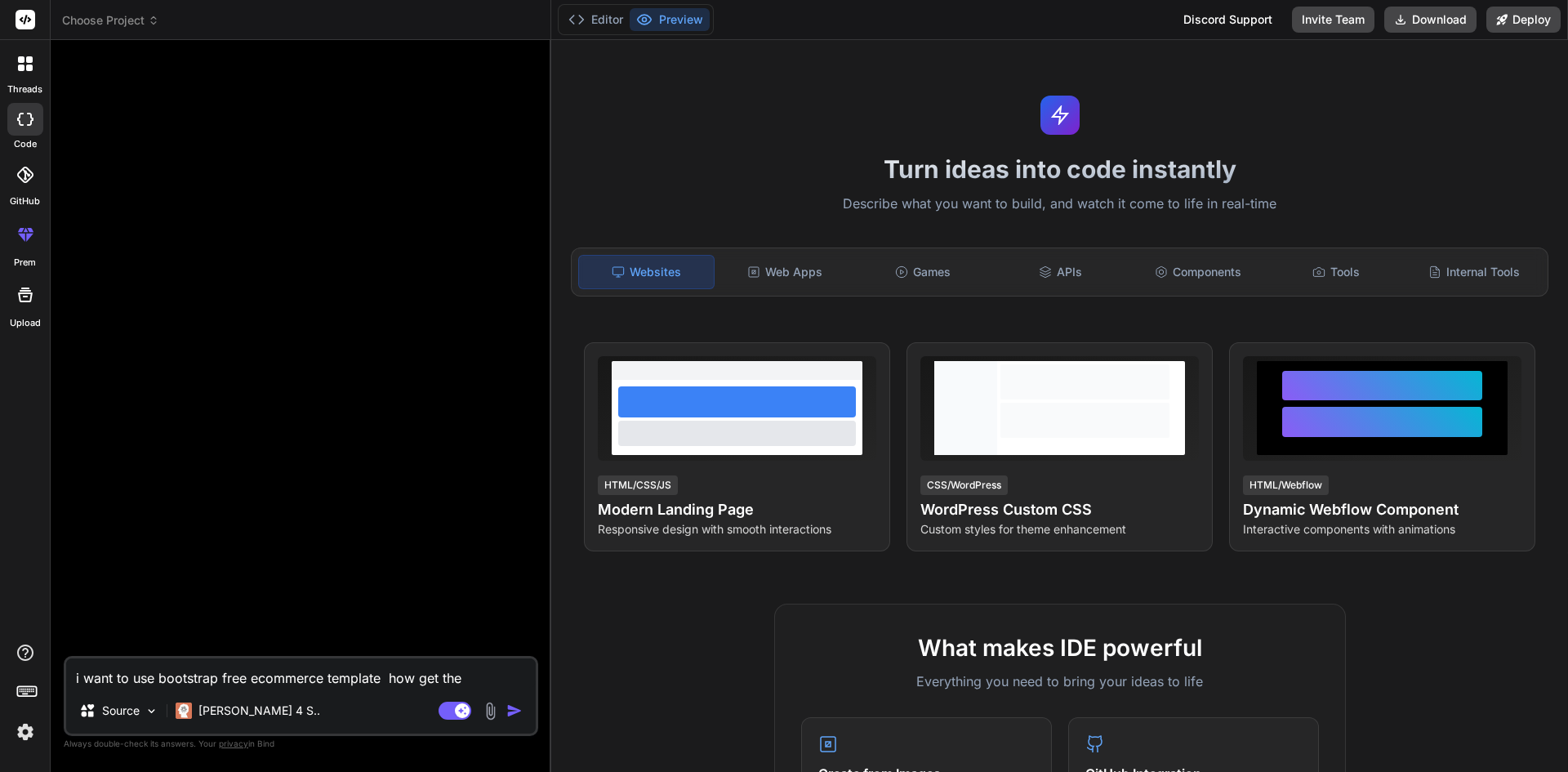
type textarea "i want to use bootstrap free ecommerce template how get the"
type textarea "x"
type textarea "i want to use bootstrap free ecommerce template how get the c"
type textarea "x"
type textarea "i want to use bootstrap free ecommerce template how get the co"
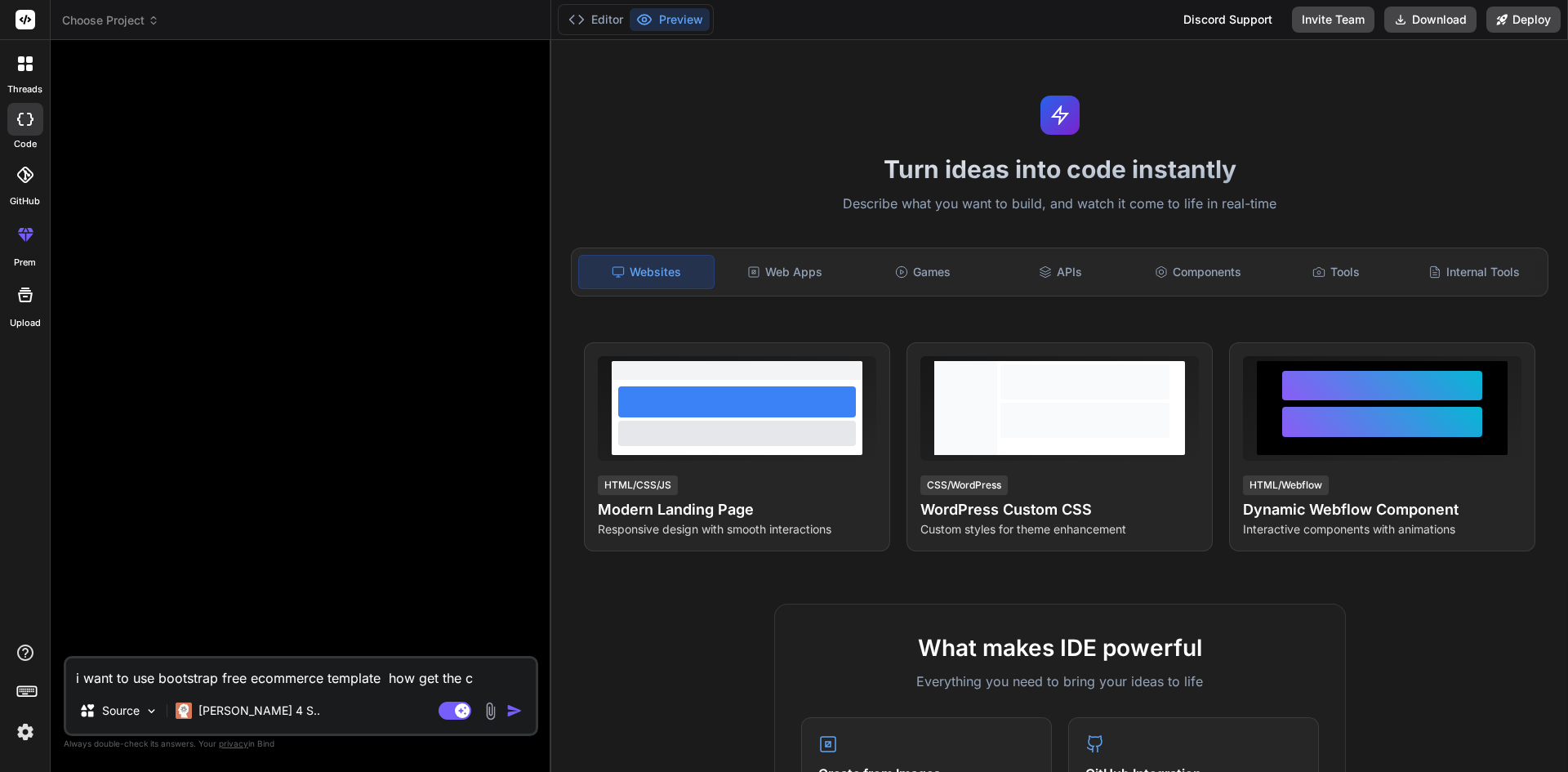
type textarea "x"
type textarea "i want to use bootstrap free ecommerce template how get the cod"
type textarea "x"
type textarea "i want to use bootstrap free ecommerce template how get the code"
type textarea "x"
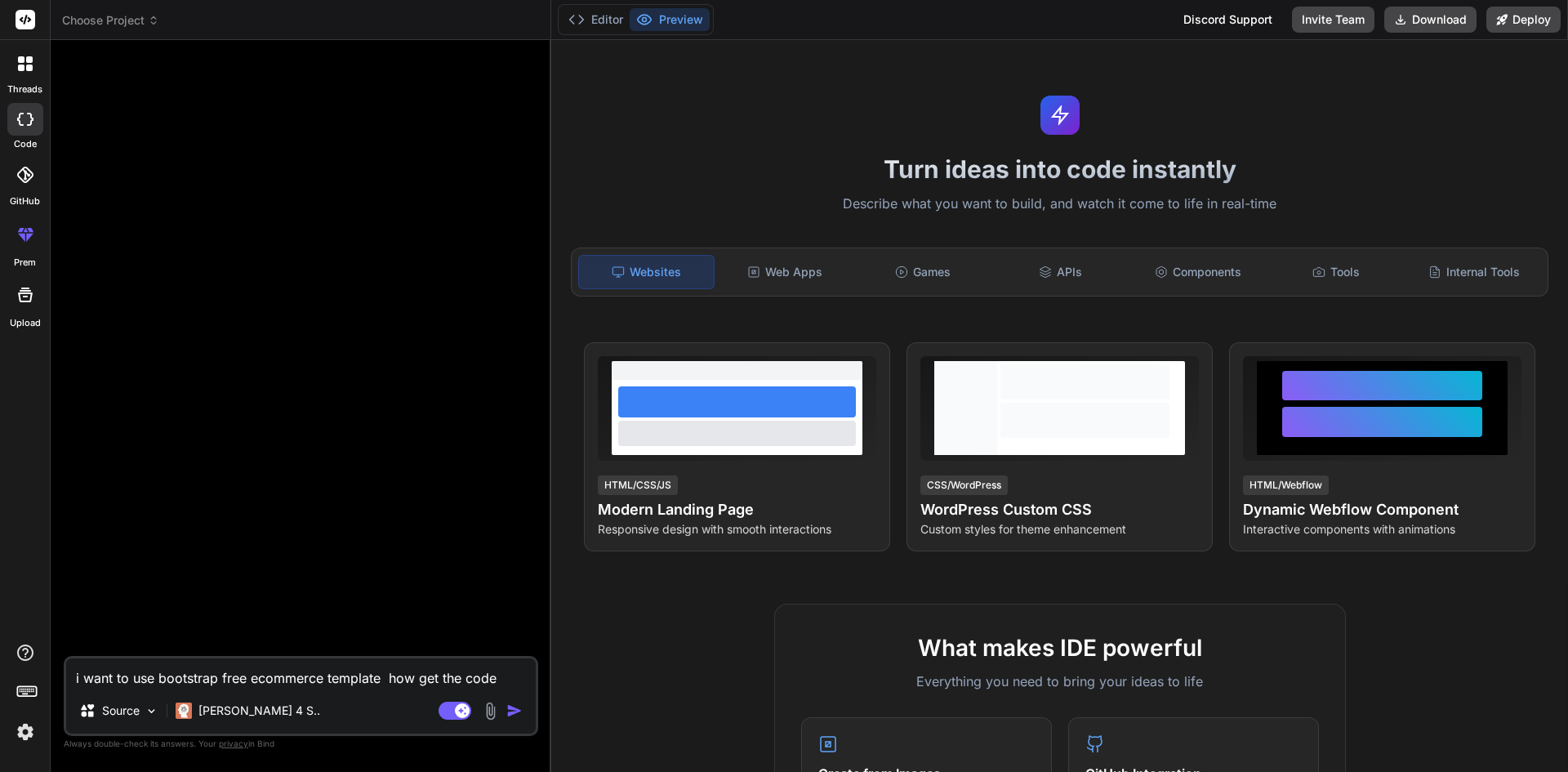
type textarea "i want to use bootstrap free ecommerce template how get the code"
type textarea "x"
type textarea "i want to use bootstrap free ecommerce template how get the code a"
type textarea "x"
type textarea "i want to use bootstrap free ecommerce template how get the code an"
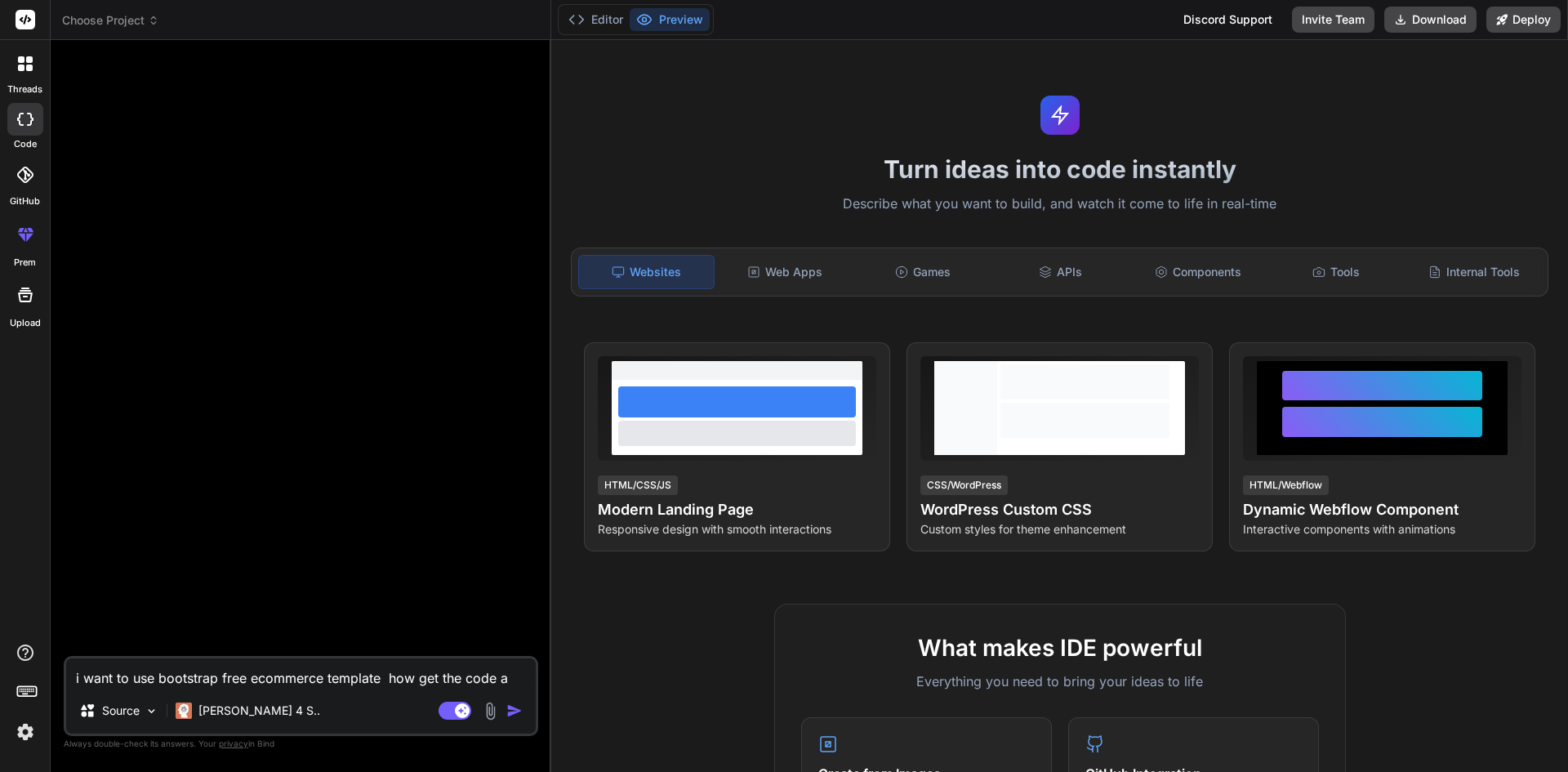
type textarea "x"
type textarea "i want to use bootstrap free ecommerce template how get the code and"
type textarea "x"
type textarea "i want to use bootstrap free ecommerce template how get the code and"
type textarea "x"
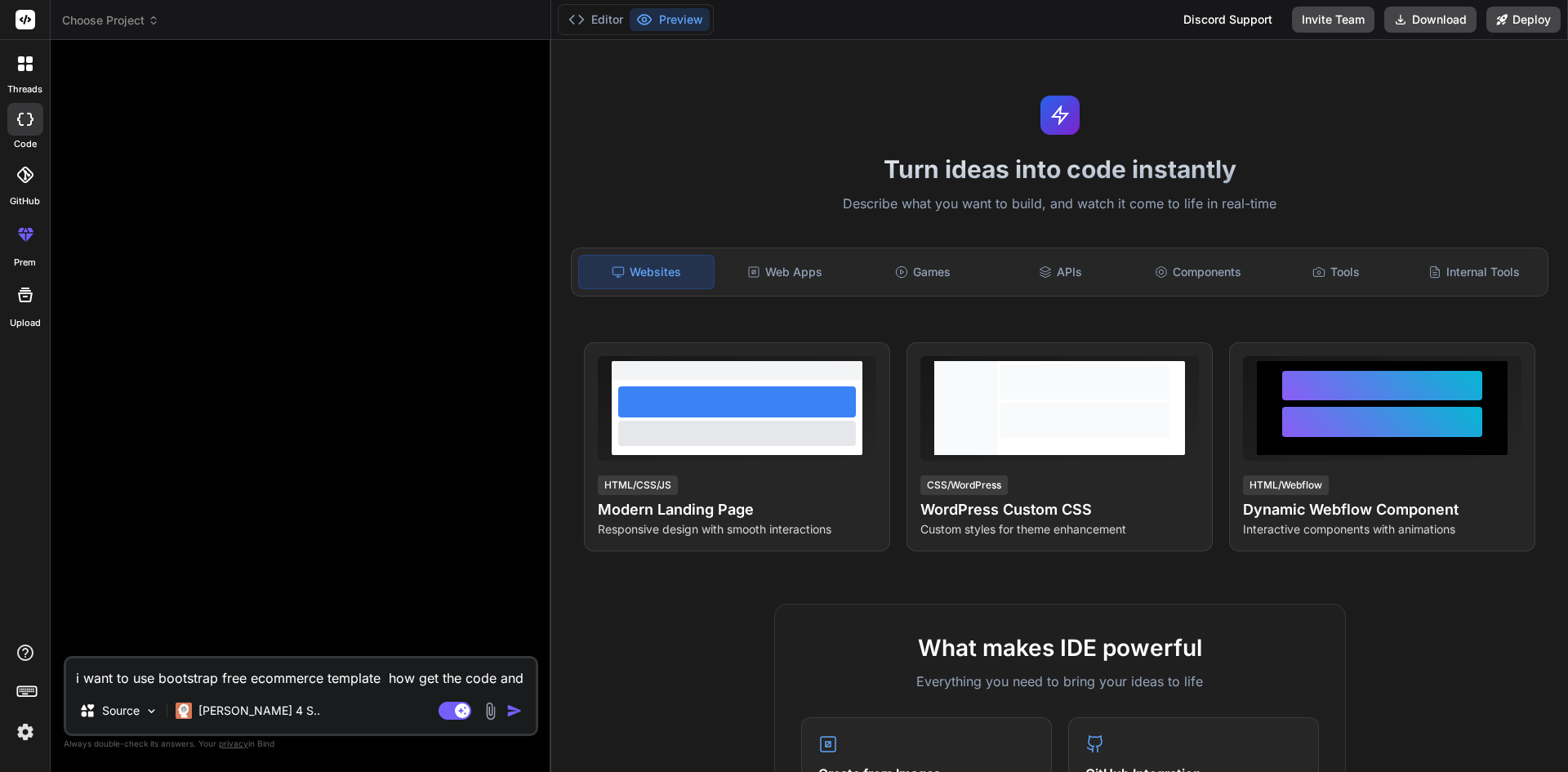
type textarea "i want to use bootstrap free ecommerce template how get the code and h"
type textarea "x"
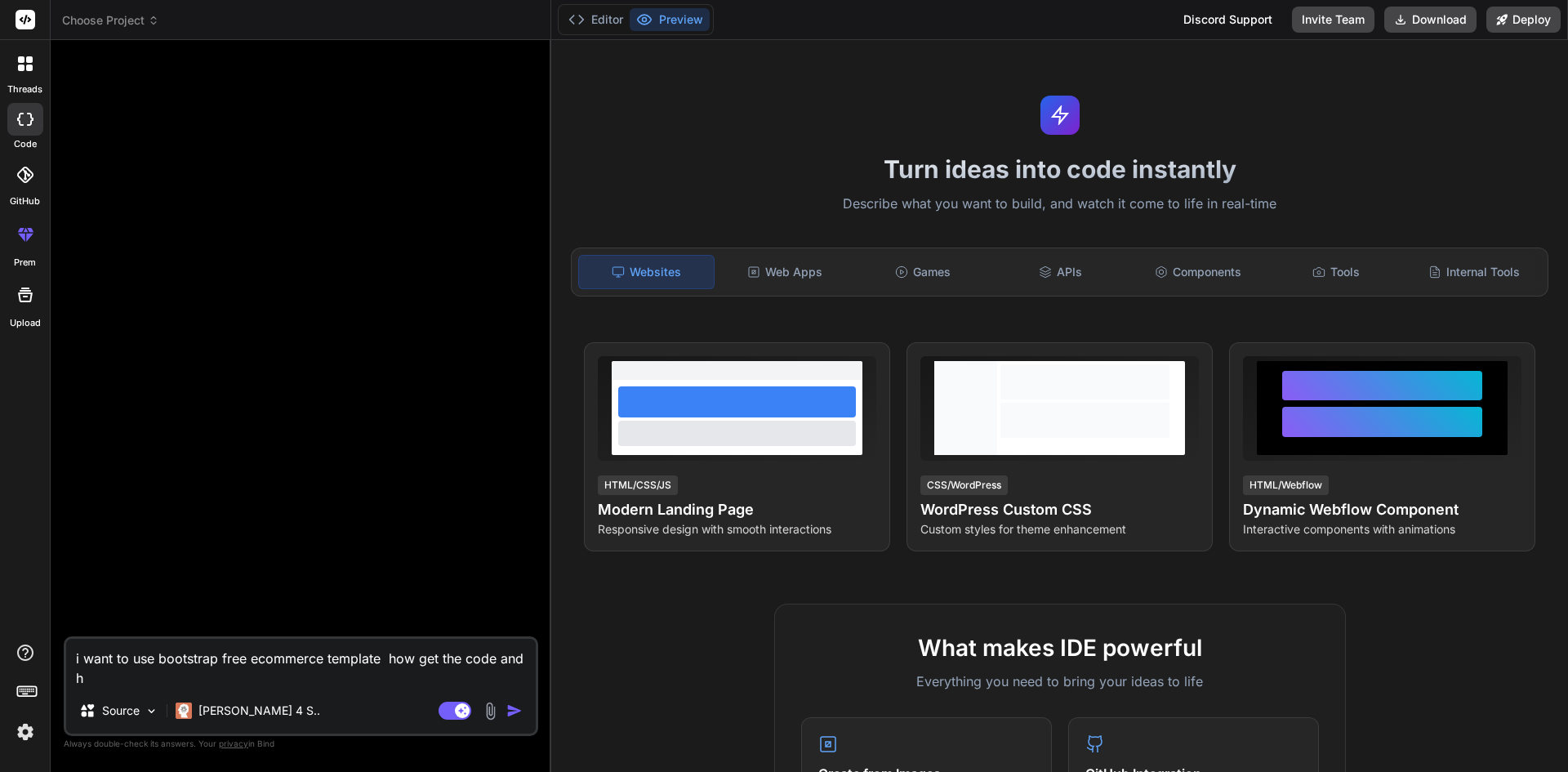
type textarea "i want to use bootstrap free ecommerce template how get the code and ho"
type textarea "x"
type textarea "i want to use bootstrap free ecommerce template how get the code and how"
type textarea "x"
type textarea "i want to use bootstrap free ecommerce template how get the code and how"
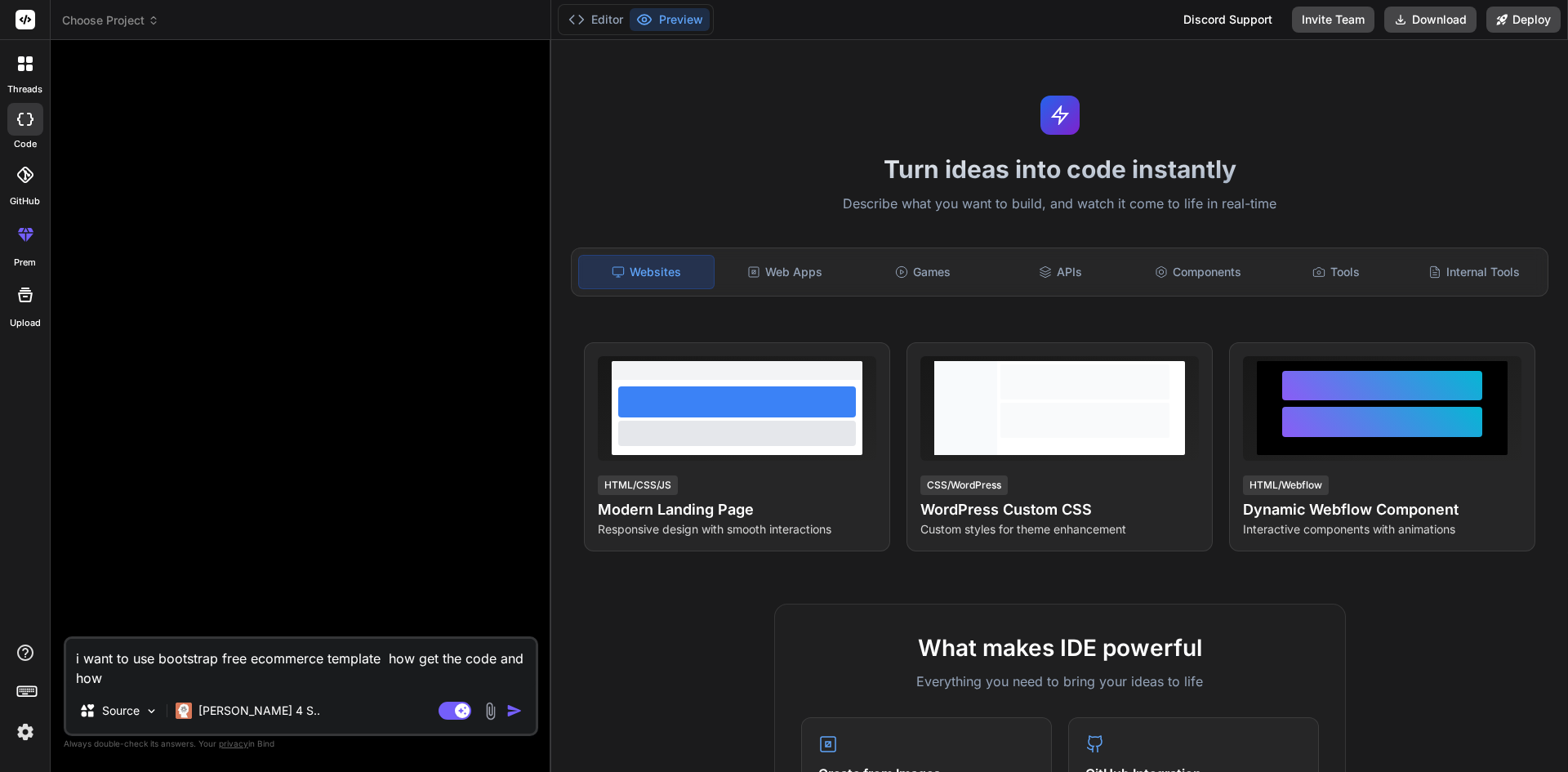
type textarea "x"
type textarea "i want to use bootstrap free ecommerce template how get the code and how i"
type textarea "x"
type textarea "i want to use bootstrap free ecommerce template how get the code and how i"
type textarea "x"
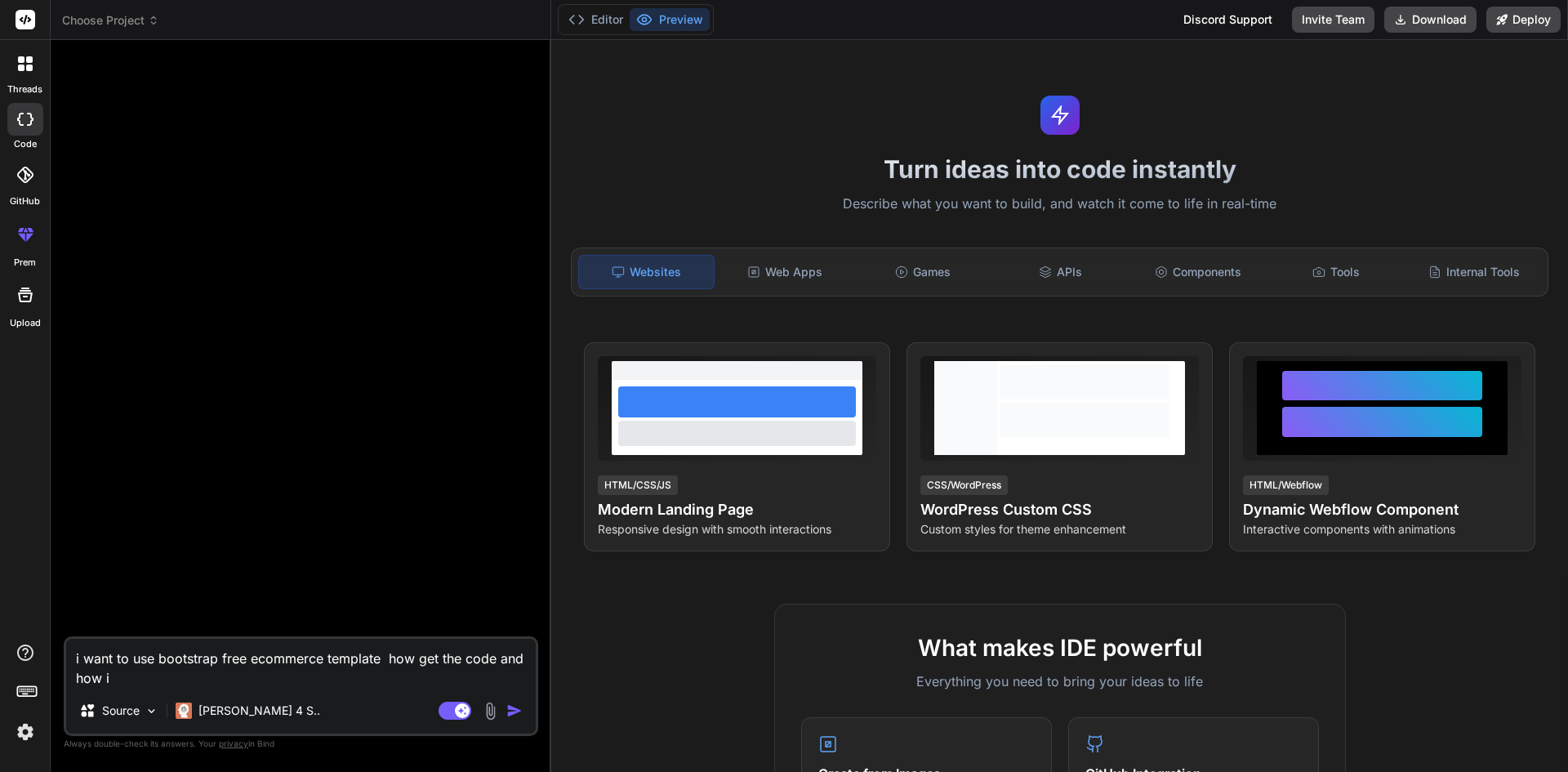
type textarea "i want to use bootstrap free ecommerce template how get the code and how i u"
type textarea "x"
type textarea "i want to use bootstrap free ecommerce template how get the code and how i us"
type textarea "x"
type textarea "i want to use bootstrap free ecommerce template how get the code and how i use"
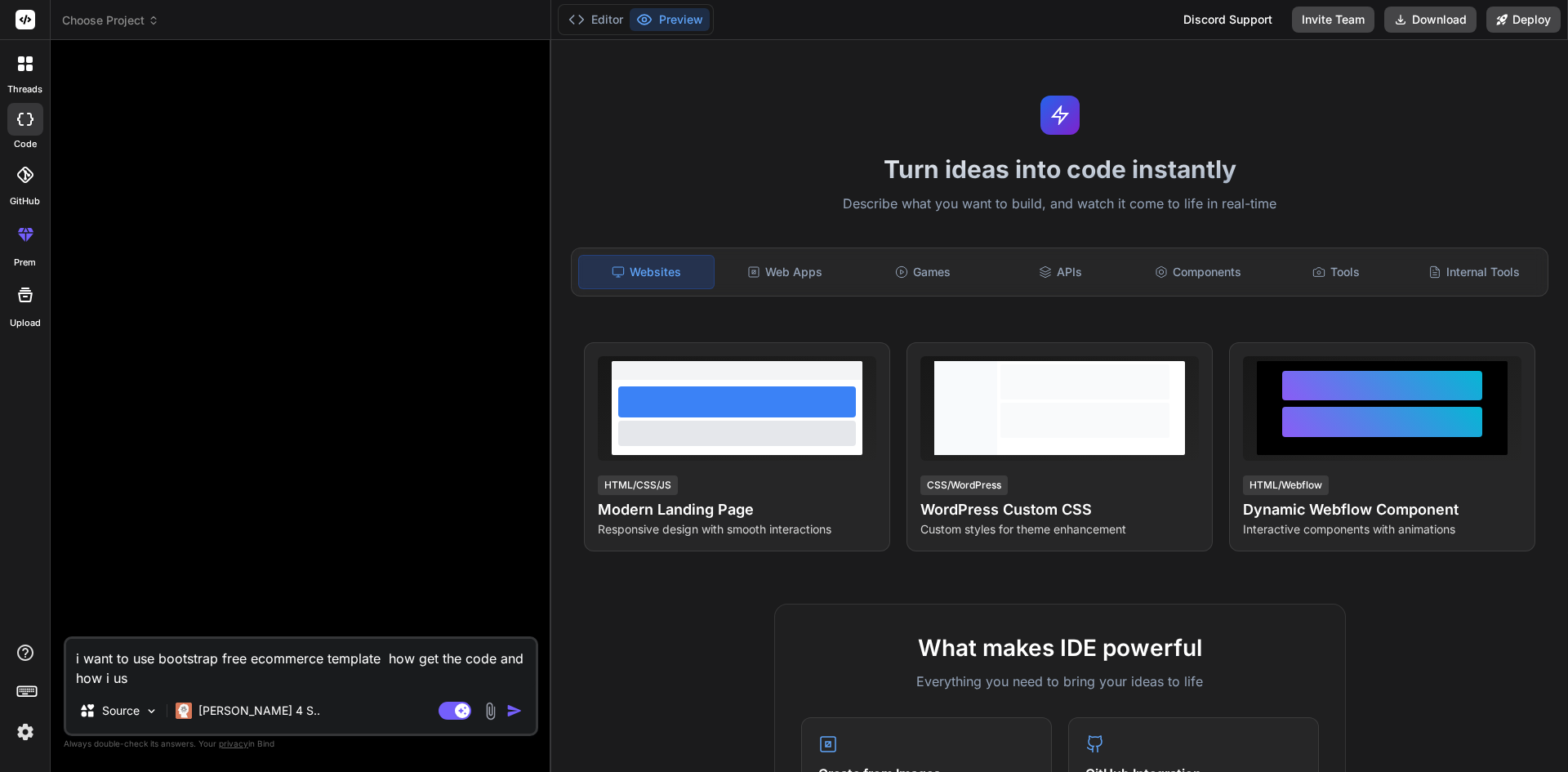
type textarea "x"
type textarea "i want to use bootstrap free ecommerce template how get the code and how i use"
type textarea "x"
type textarea "i want to use bootstrap free ecommerce template how get the code and how i use t"
type textarea "x"
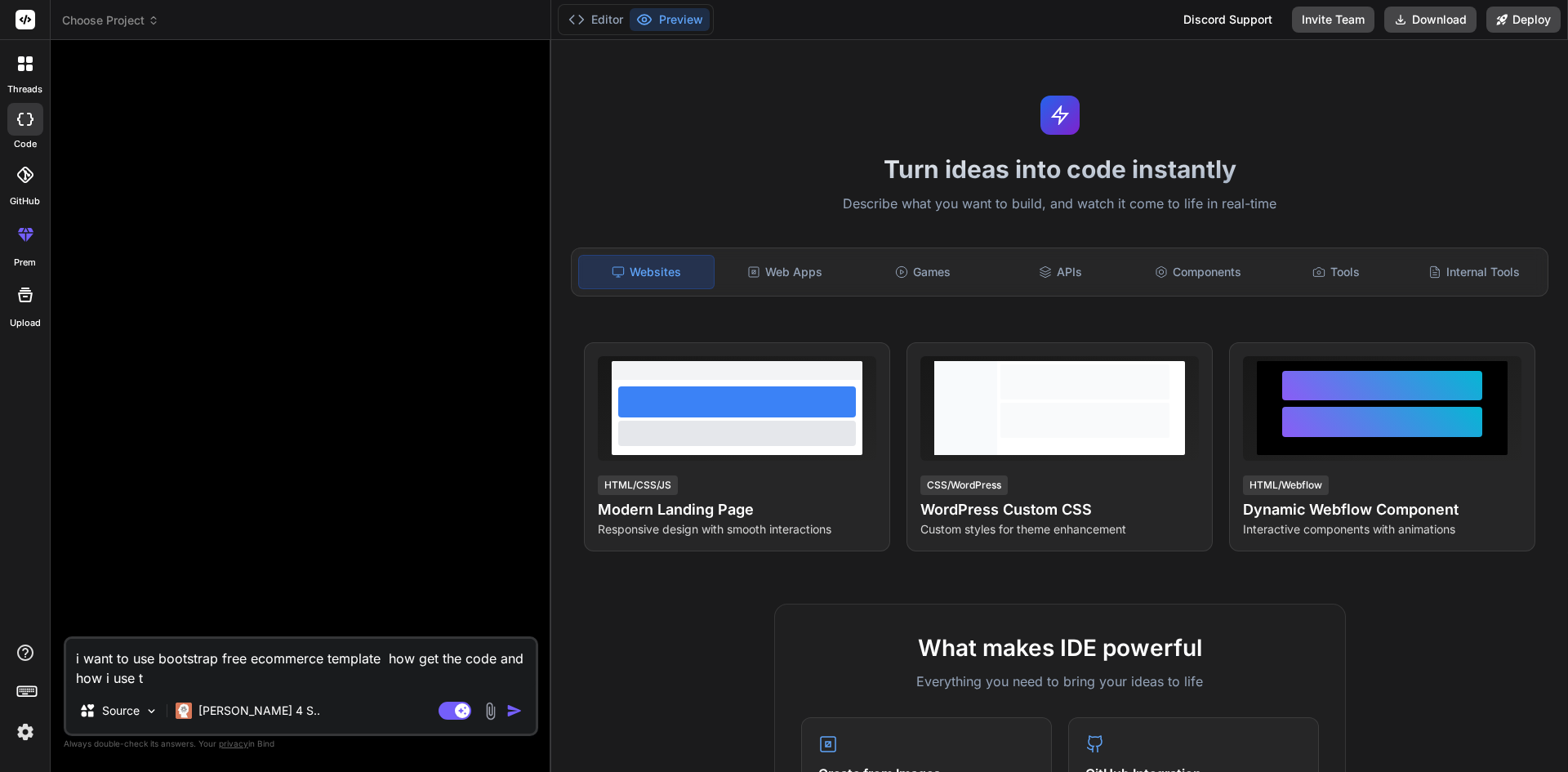
type textarea "i want to use bootstrap free ecommerce template how get the code and how i use …"
type textarea "x"
type textarea "i want to use bootstrap free ecommerce template how get the code and how i use …"
type textarea "x"
type textarea "i want to use bootstrap free ecommerce template how get the code and how i use …"
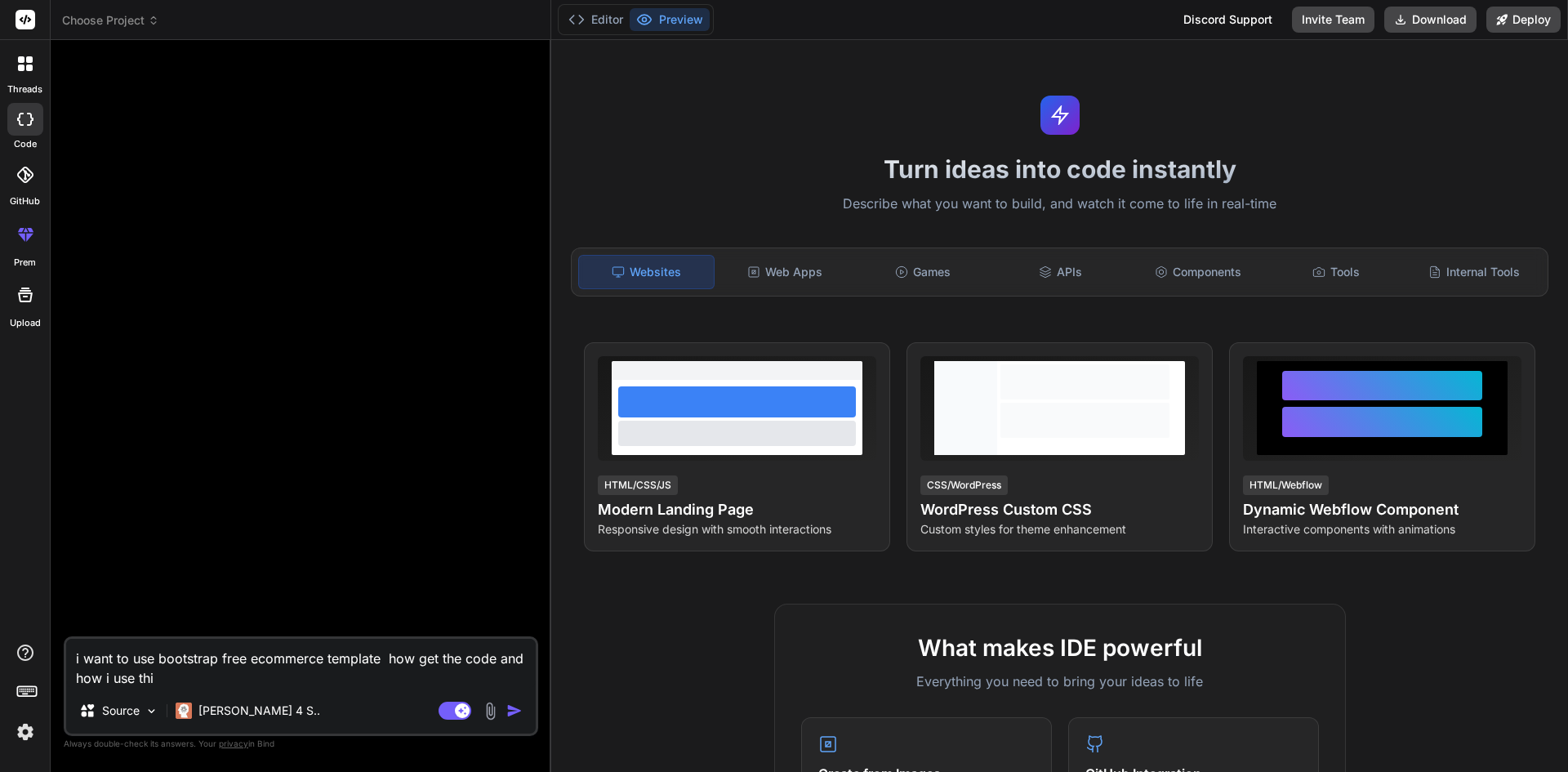
type textarea "x"
type textarea "i want to use bootstrap free ecommerce template how get the code and how i use …"
type textarea "x"
type textarea "i want to use bootstrap free ecommerce template how get the code and how i use …"
type textarea "x"
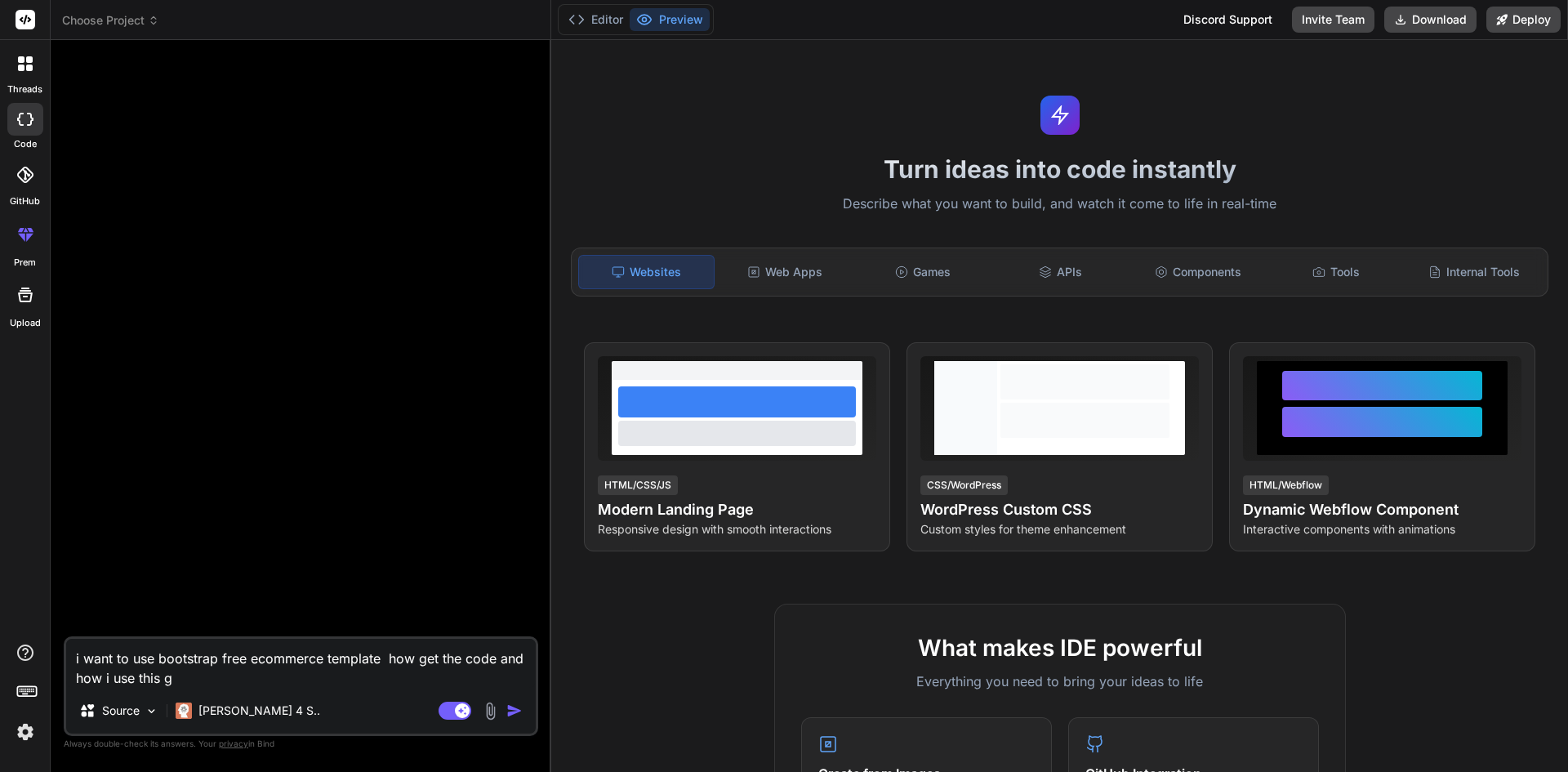
type textarea "i want to use bootstrap free ecommerce template how get the code and how i use …"
type textarea "x"
type textarea "i want to use bootstrap free ecommerce template how get the code and how i use …"
type textarea "x"
type textarea "i want to use bootstrap free ecommerce template how get the code and how i use …"
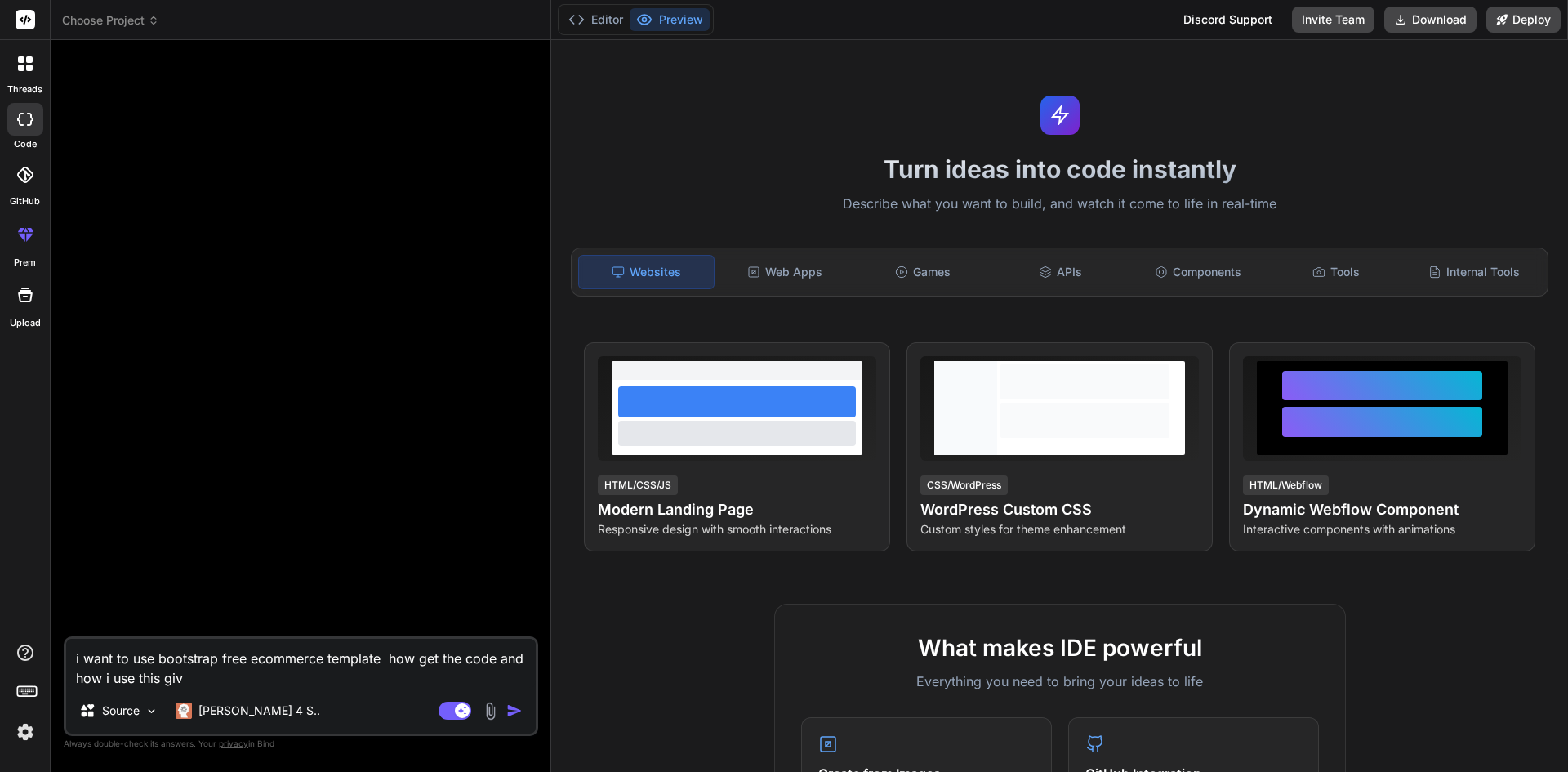
type textarea "x"
type textarea "i want to use bootstrap free ecommerce template how get the code and how i use …"
type textarea "x"
type textarea "i want to use bootstrap free ecommerce template how get the code and how i use …"
type textarea "x"
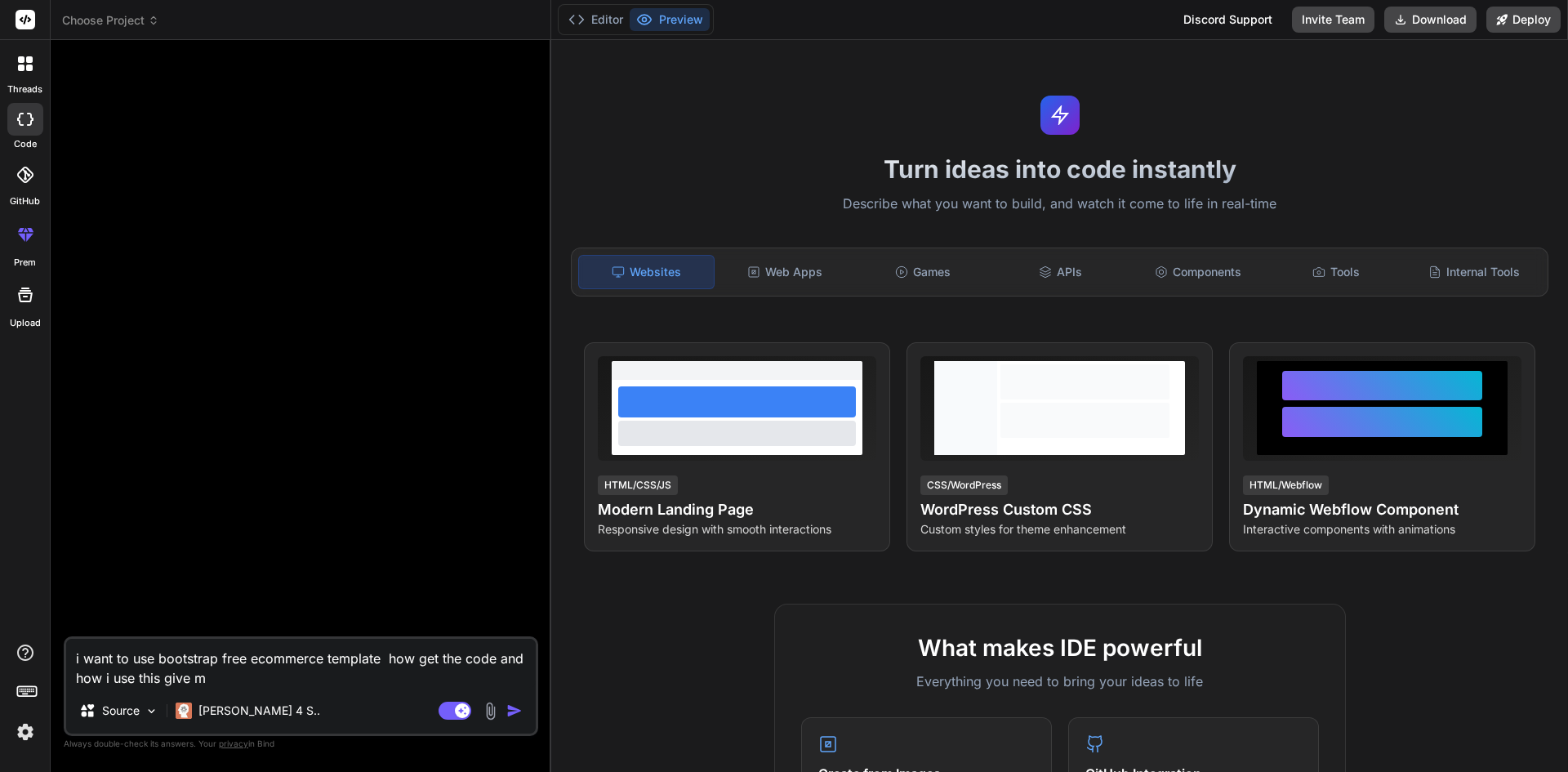
type textarea "i want to use bootstrap free ecommerce template how get the code and how i use …"
type textarea "x"
type textarea "i want to use bootstrap free ecommerce template how get the code and how i use …"
type textarea "x"
type textarea "i want to use bootstrap free ecommerce template how get the code and how i use …"
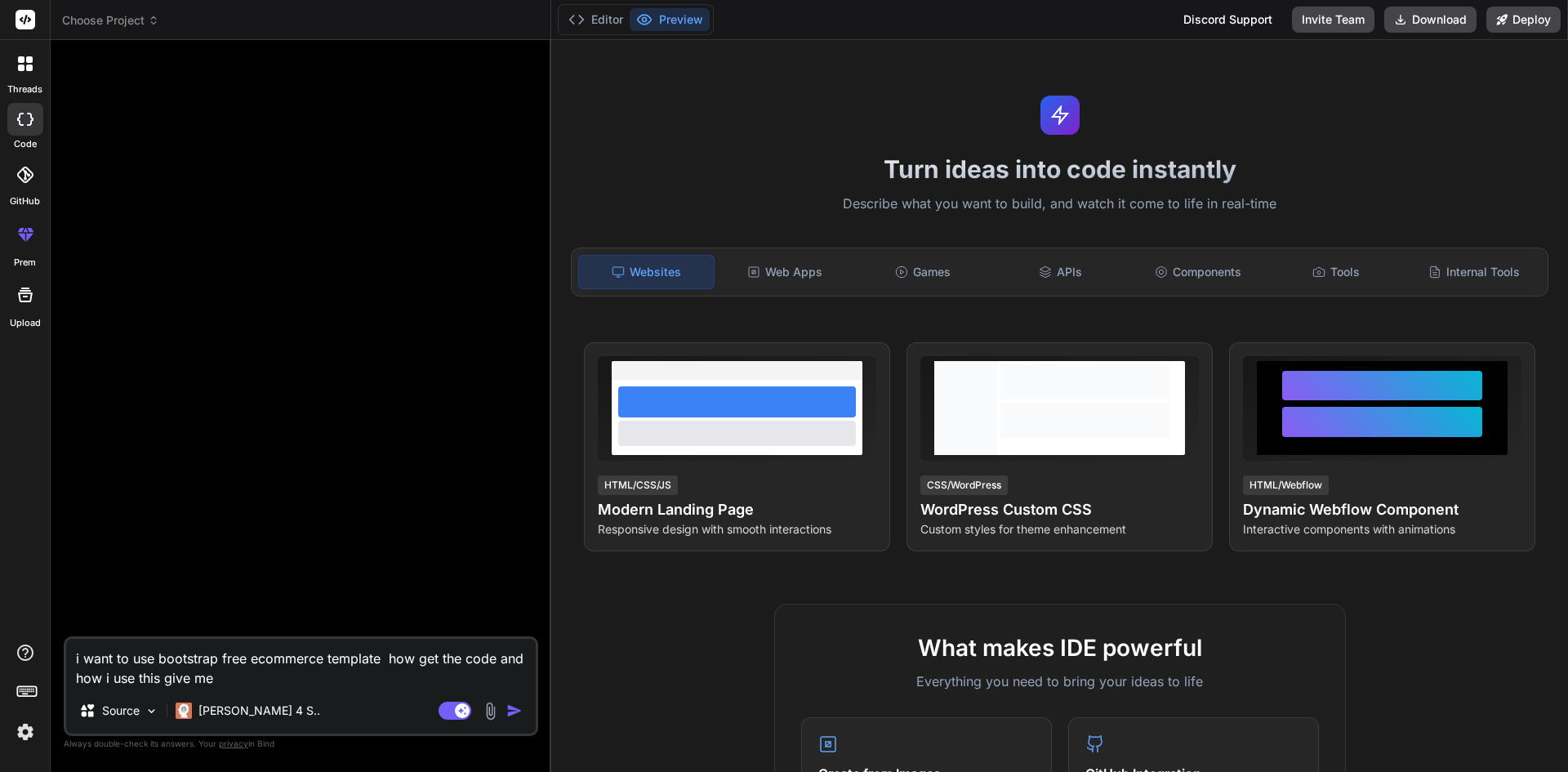
type textarea "x"
type textarea "i want to use bootstrap free ecommerce template how get the code and how i use …"
type textarea "x"
type textarea "i want to use bootstrap free ecommerce template how get the code and how i use …"
type textarea "x"
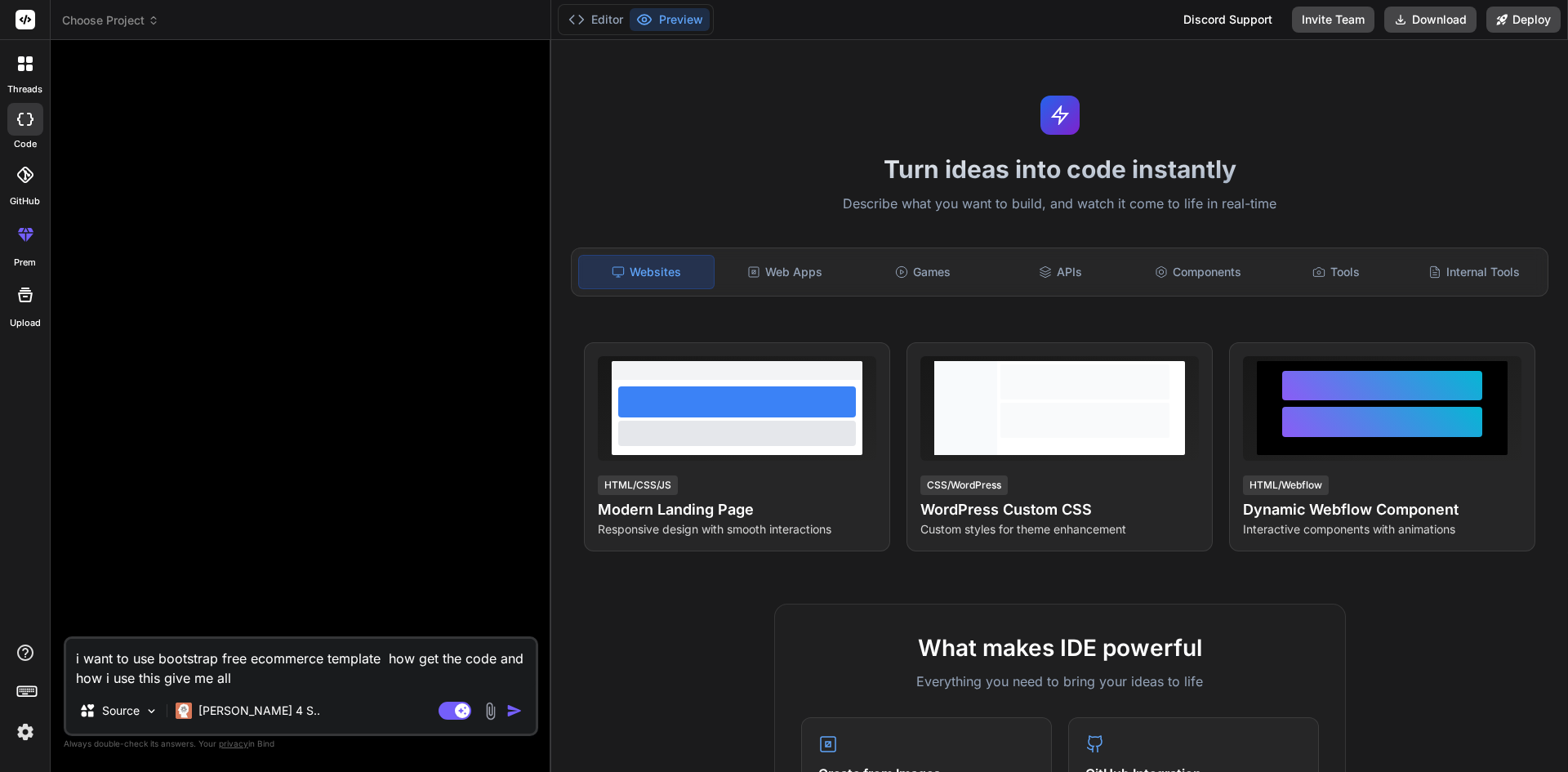
type textarea "i want to use bootstrap free ecommerce template how get the code and how i use …"
type textarea "x"
type textarea "i want to use bootstrap free ecommerce template how get the code and how i use …"
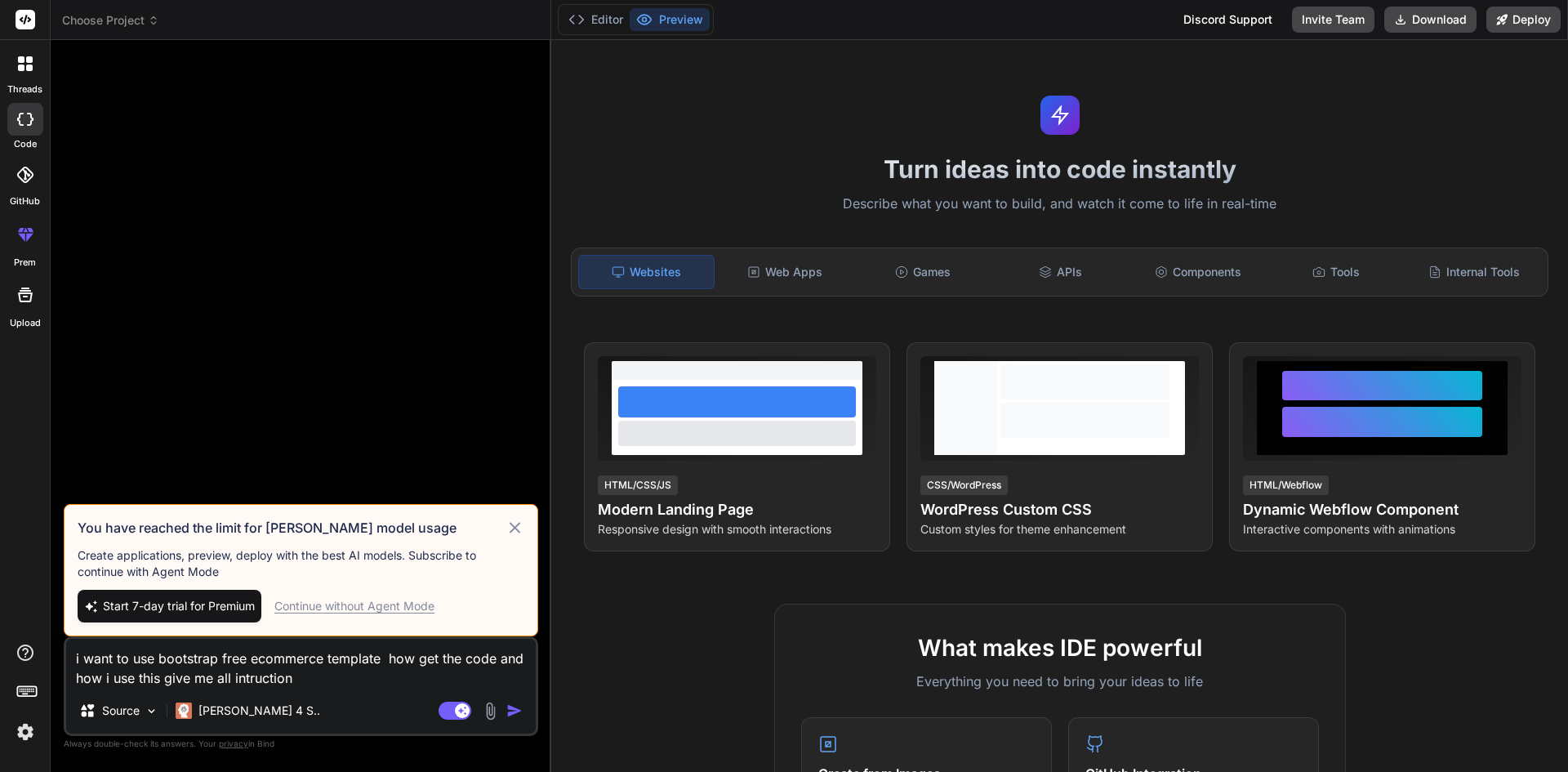
click at [373, 609] on div "Continue without Agent Mode" at bounding box center [354, 606] width 160 height 17
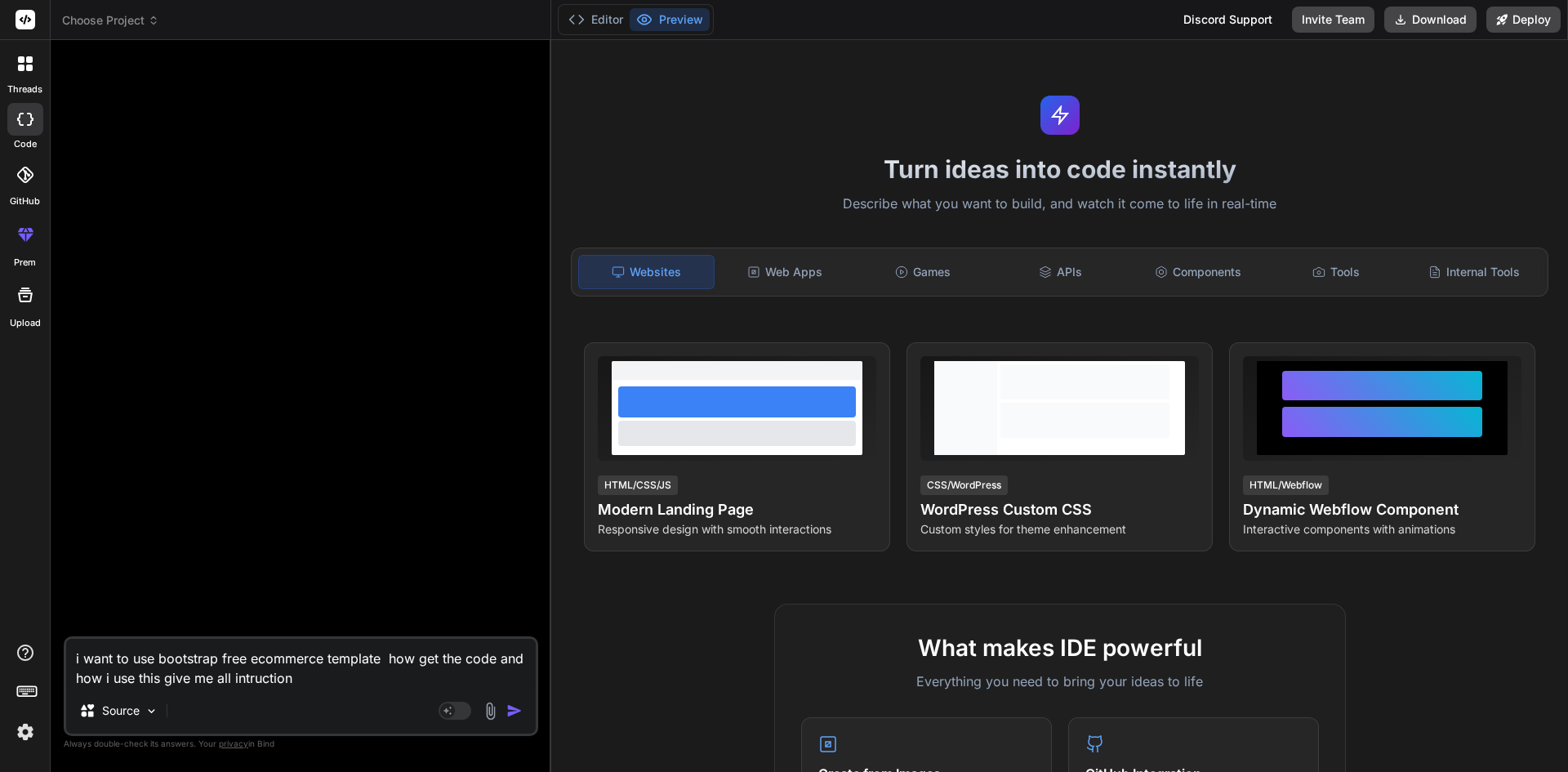
click at [516, 712] on img "button" at bounding box center [514, 711] width 17 height 17
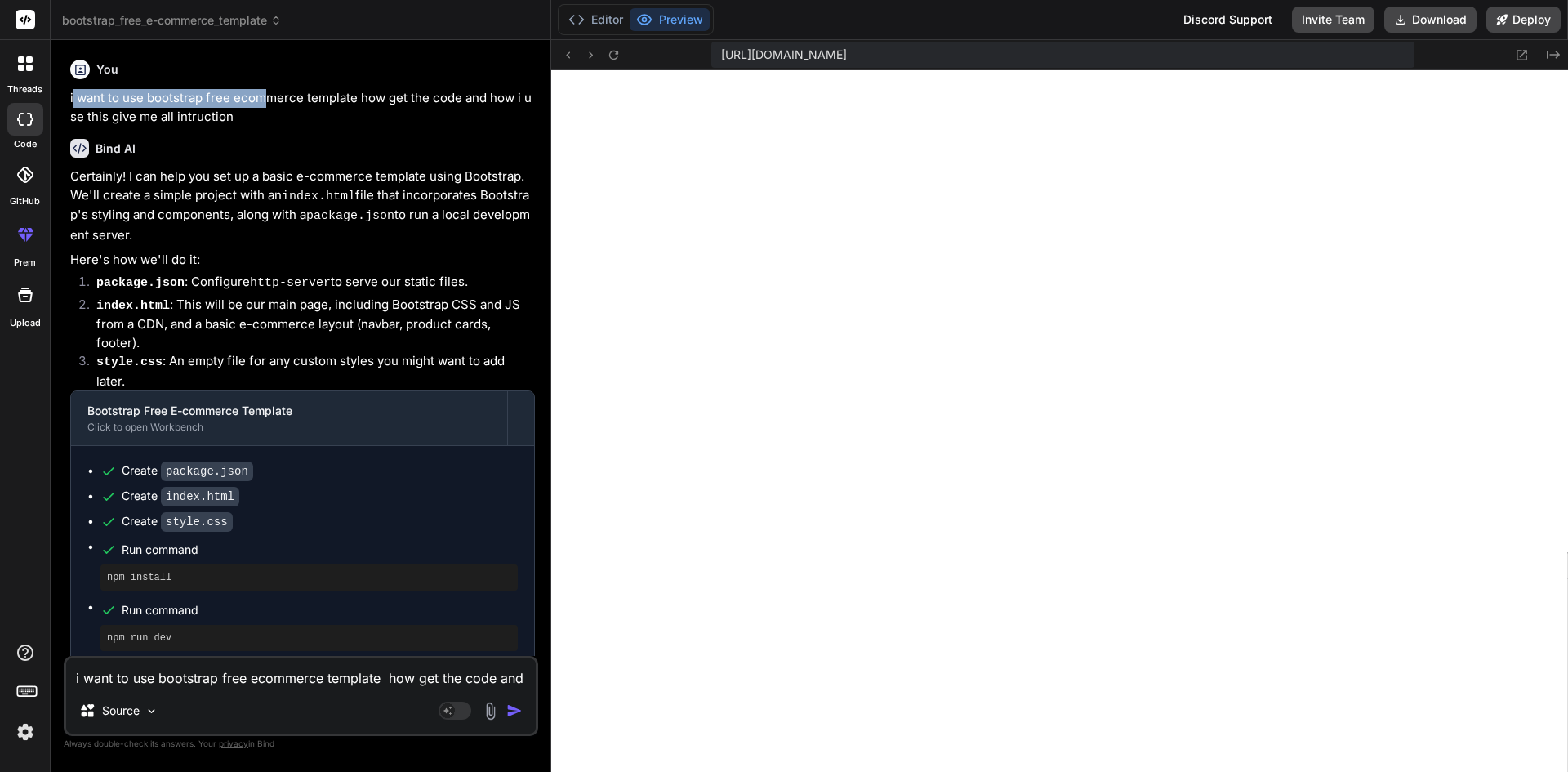
drag, startPoint x: 263, startPoint y: 106, endPoint x: 74, endPoint y: 97, distance: 189.2
click at [74, 97] on p "i want to use bootstrap free ecommerce template how get the code and how i use …" at bounding box center [302, 107] width 465 height 36
click at [294, 122] on p "i want to use bootstrap free ecommerce template how get the code and how i use …" at bounding box center [302, 107] width 465 height 36
drag, startPoint x: 262, startPoint y: 123, endPoint x: 55, endPoint y: 100, distance: 208.3
click at [55, 100] on div "Bind AI Web Search Created with Pixso. Code Generator You i want to use bootstr…" at bounding box center [301, 405] width 500 height 731
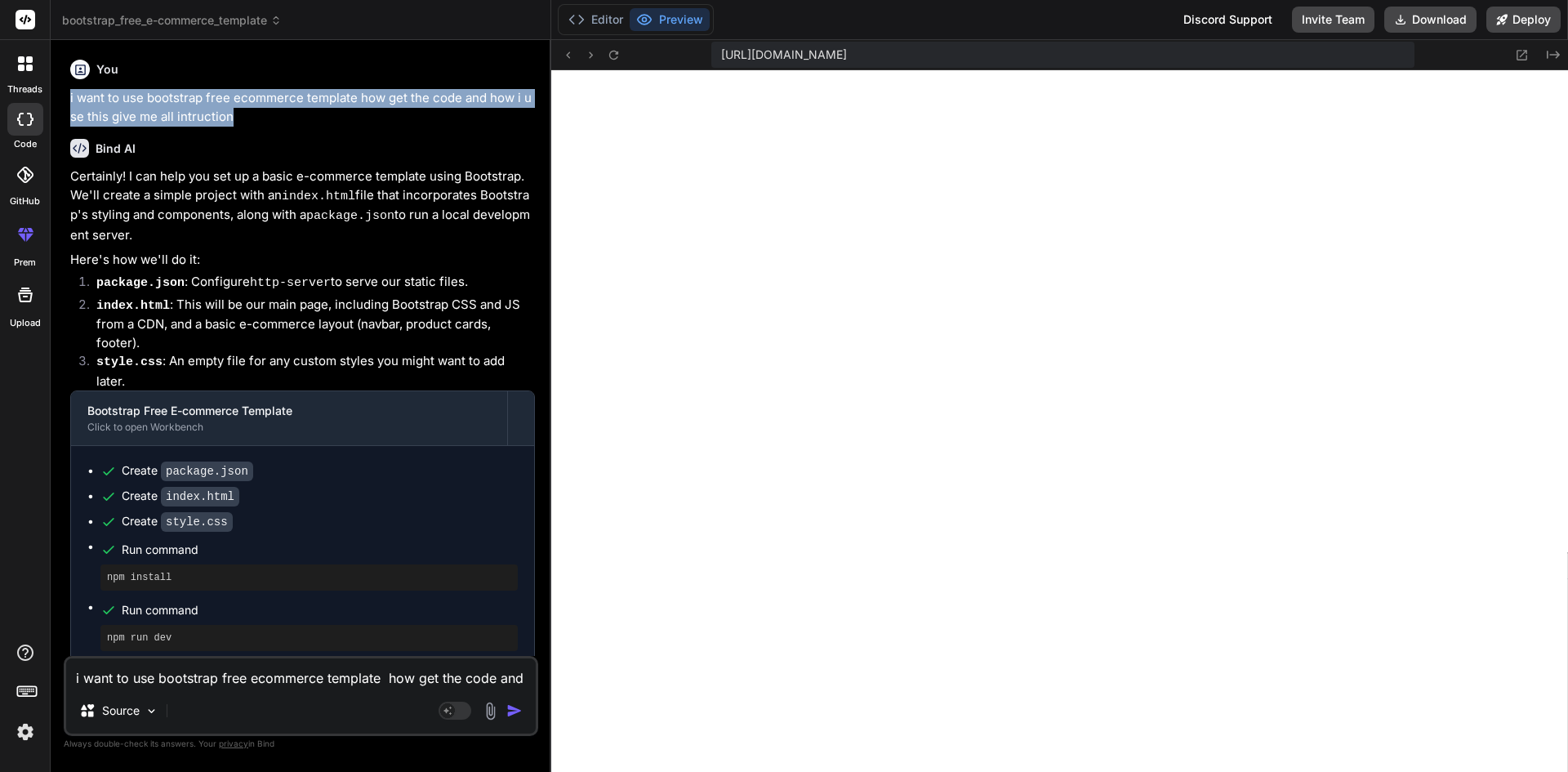
copy p "i want to use bootstrap free ecommerce template how get the code and how i use …"
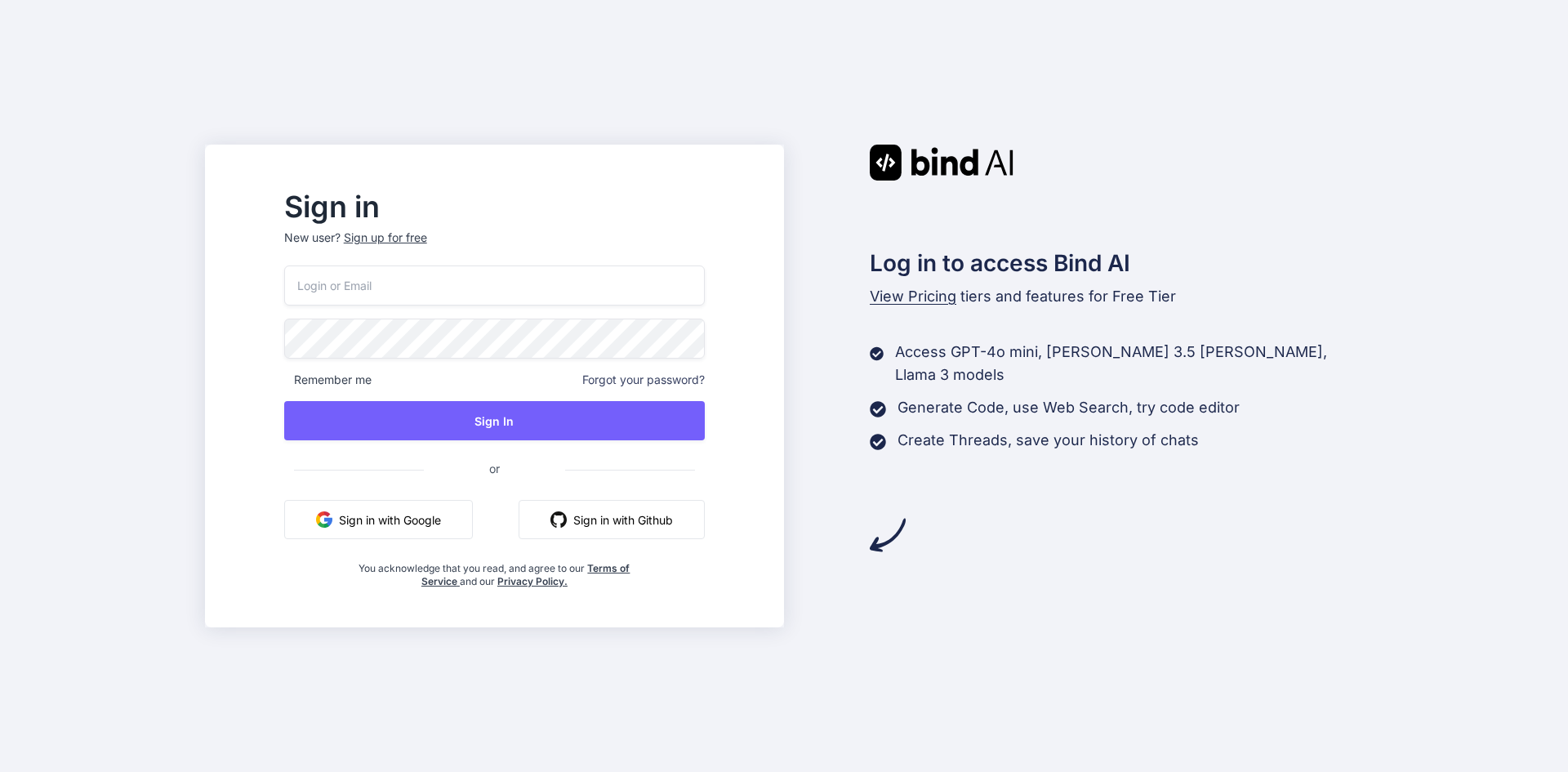
click at [476, 276] on input "email" at bounding box center [495, 285] width 421 height 40
type input "nancy@yopmail.com"
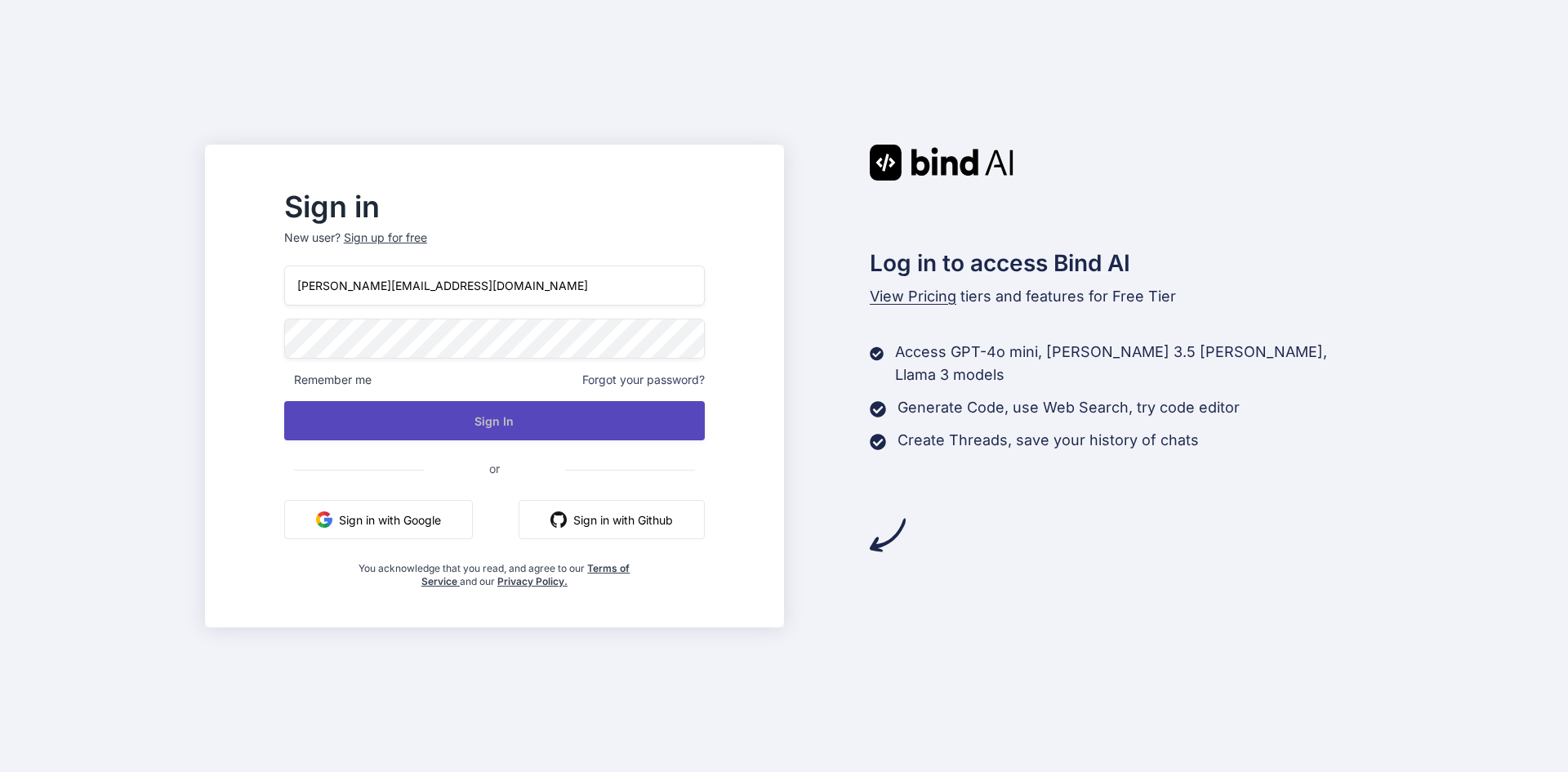
click at [476, 428] on button "Sign In" at bounding box center [495, 420] width 421 height 39
